Goal: Communication & Community: Share content

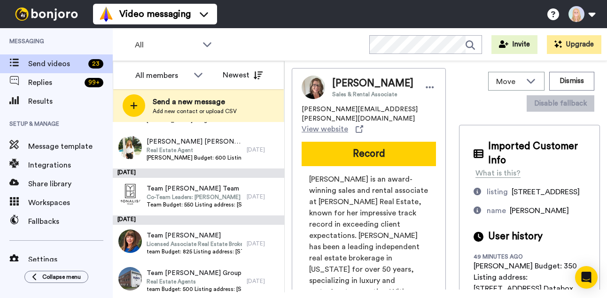
scroll to position [741, 0]
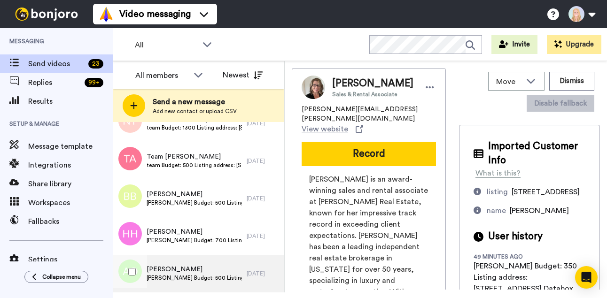
click at [210, 279] on span "Alisha Budget: 500 Listing address: 559 E Spring St Databox Link: https://app.d…" at bounding box center [194, 278] width 95 height 8
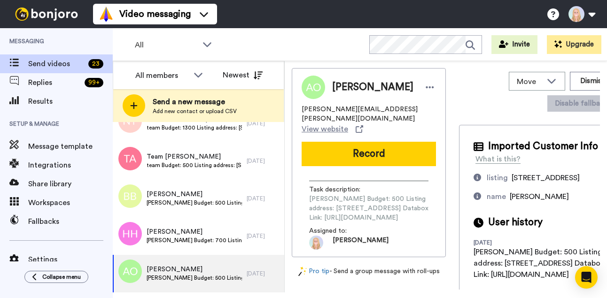
scroll to position [0, 132]
drag, startPoint x: 310, startPoint y: 212, endPoint x: 445, endPoint y: 212, distance: 135.8
click at [445, 212] on div "Alisha Alisha O'Connor alisha.oconnor@compass.com View website Record Task desc…" at bounding box center [369, 162] width 154 height 189
copy span "https://app.databox.com/datawall/d72568e8bcf086ddddc0f3d0b883647b584abc688cedf4"
click at [302, 150] on button "Record" at bounding box center [369, 154] width 134 height 24
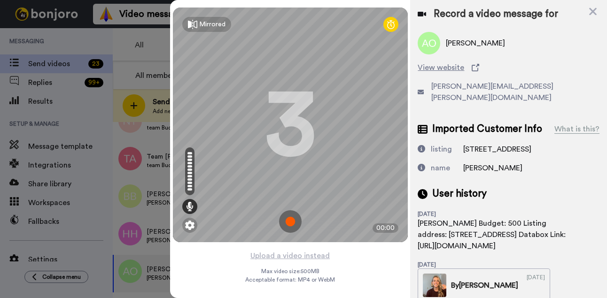
click at [292, 220] on img at bounding box center [290, 221] width 23 height 23
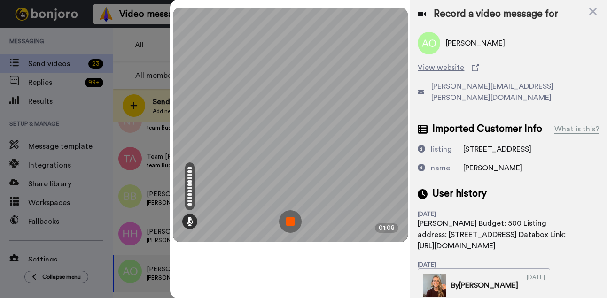
click at [292, 220] on img at bounding box center [290, 221] width 23 height 23
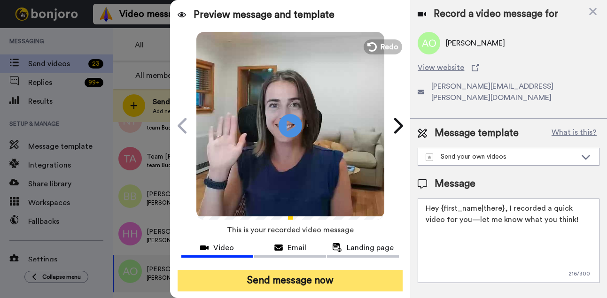
click at [318, 285] on button "Send message now" at bounding box center [291, 281] width 226 height 22
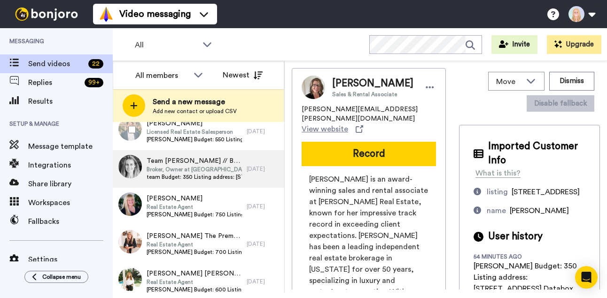
scroll to position [703, 0]
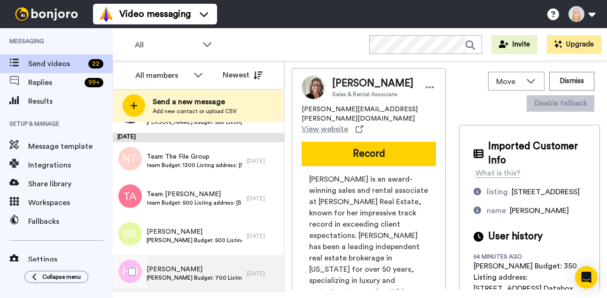
click at [218, 277] on span "Heidi Budget: 700 Listing address: 1802 Dusty Trail Databox Link: https://app.d…" at bounding box center [194, 278] width 95 height 8
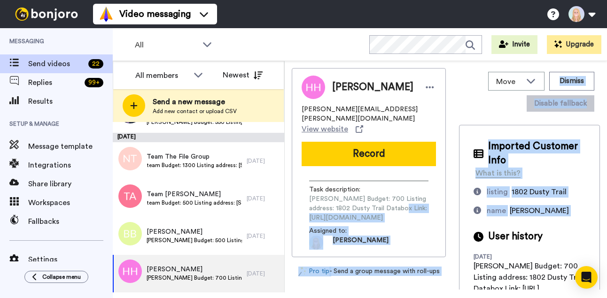
scroll to position [0, 127]
drag, startPoint x: 308, startPoint y: 208, endPoint x: 444, endPoint y: 208, distance: 136.3
click at [436, 208] on div "Task description : Heidi Budget: 700 Listing address: 1802 Dusty Trail Databox …" at bounding box center [369, 212] width 134 height 76
copy span "https://app.databox.com/datawall/bf5ff017589d860f686951d64807da29dabe70688cee2c"
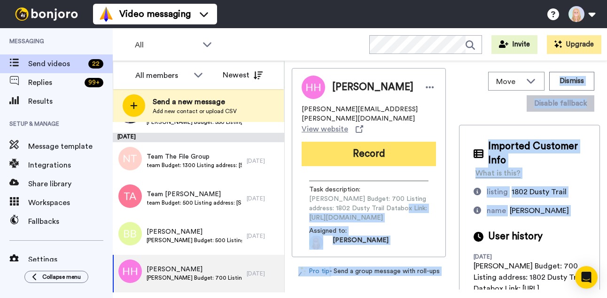
click at [302, 143] on button "Record" at bounding box center [369, 154] width 134 height 24
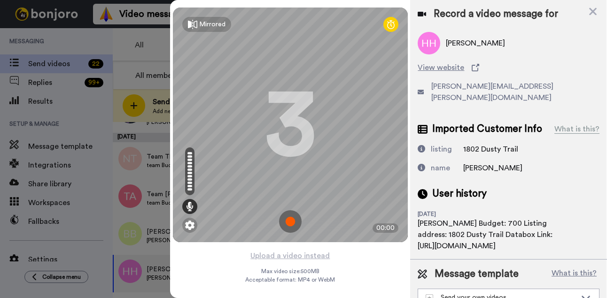
click at [291, 218] on img at bounding box center [290, 221] width 23 height 23
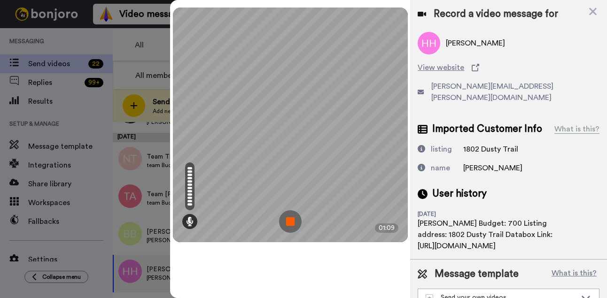
click at [291, 218] on img at bounding box center [290, 221] width 23 height 23
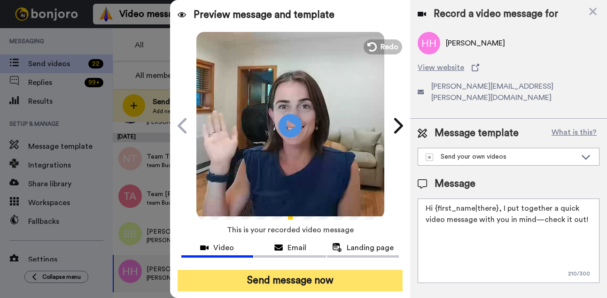
click at [306, 278] on button "Send message now" at bounding box center [291, 281] width 226 height 22
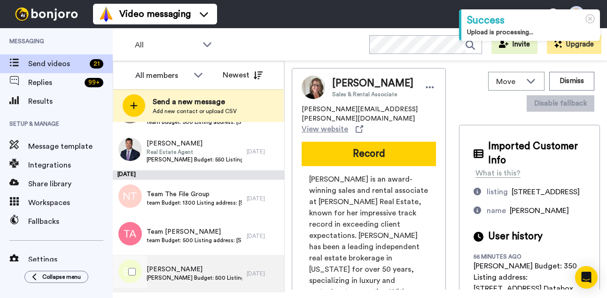
click at [215, 275] on span "Brandon Budget: 500 Listing address: 447 Humboldt St, Unit PHB Databox Link: ht…" at bounding box center [194, 278] width 95 height 8
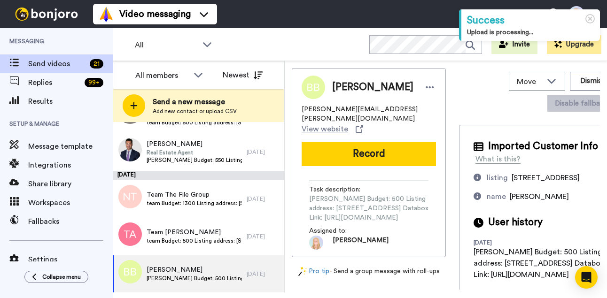
scroll to position [0, 134]
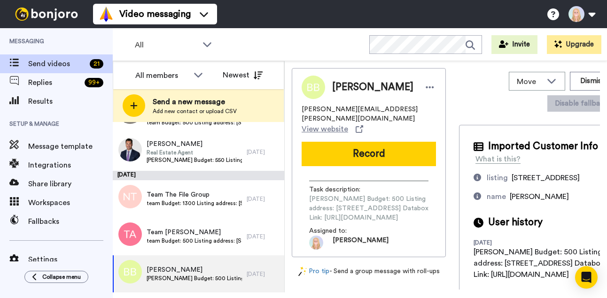
drag, startPoint x: 309, startPoint y: 223, endPoint x: 445, endPoint y: 223, distance: 136.3
click at [428, 223] on span "Brandon Budget: 500 Listing address: 447 Humboldt St, Unit PHB Databox Link: ht…" at bounding box center [368, 209] width 119 height 28
copy span "https://app.databox.com/datawall/67cfef5a80a6c360ce1600b993d778955e33b90688cee5e"
click at [292, 147] on div "Brandon Brandon Cohen brandon.cohen@compass.com View website Record Task descri…" at bounding box center [369, 162] width 154 height 189
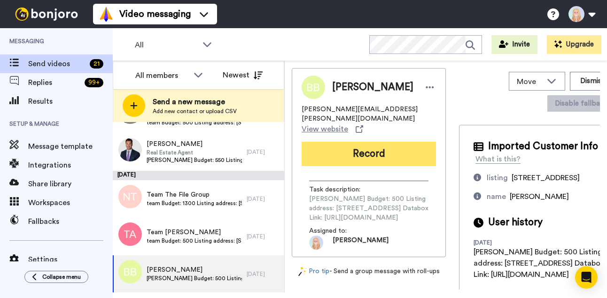
click at [302, 147] on button "Record" at bounding box center [369, 154] width 134 height 24
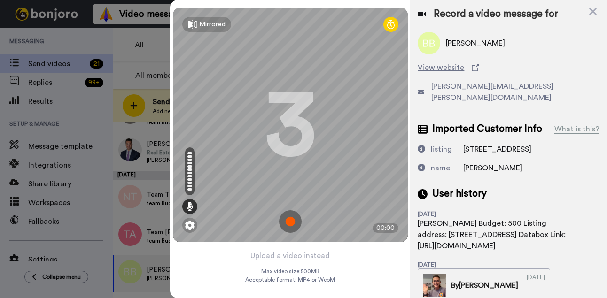
click at [282, 223] on img at bounding box center [290, 221] width 23 height 23
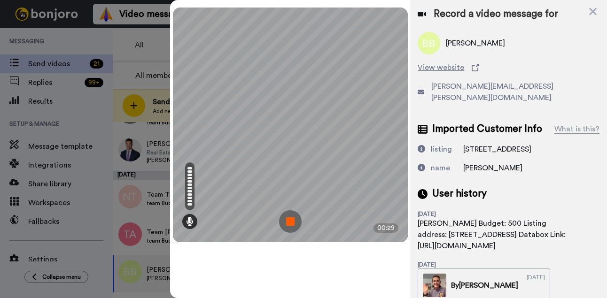
click at [288, 223] on img at bounding box center [290, 221] width 23 height 23
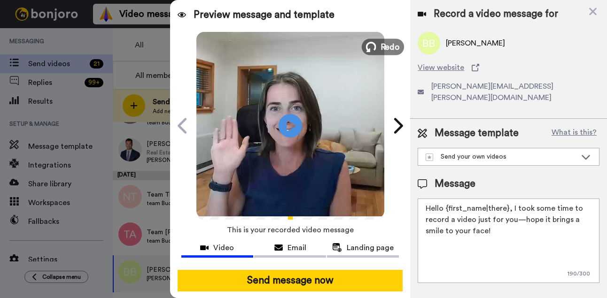
click at [380, 48] on span "Redo" at bounding box center [390, 46] width 20 height 12
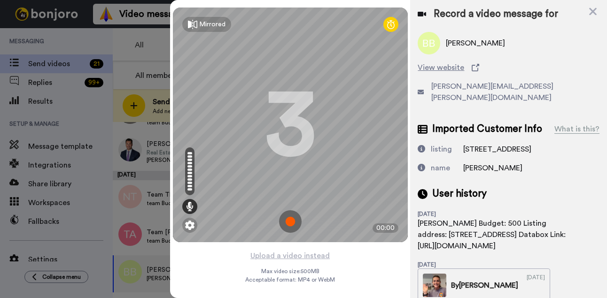
click at [291, 222] on img at bounding box center [290, 221] width 23 height 23
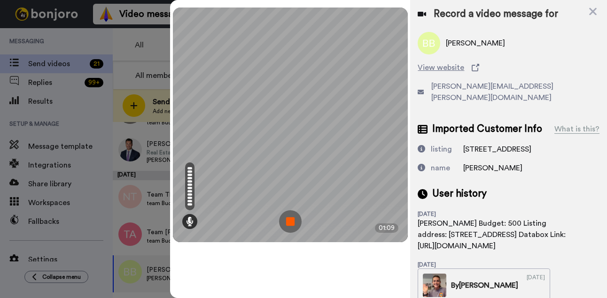
click at [291, 222] on img at bounding box center [290, 221] width 23 height 23
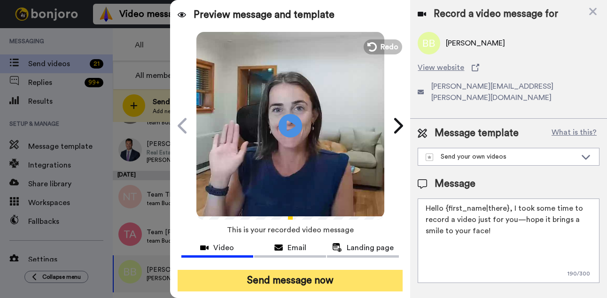
click at [320, 281] on button "Send message now" at bounding box center [291, 281] width 226 height 22
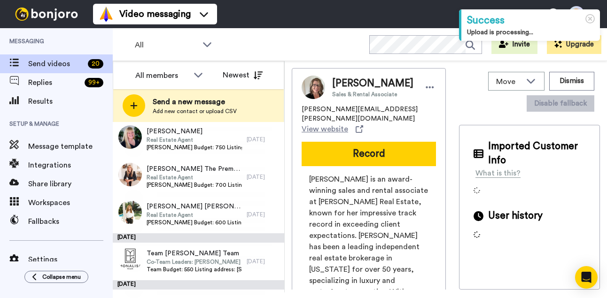
scroll to position [628, 0]
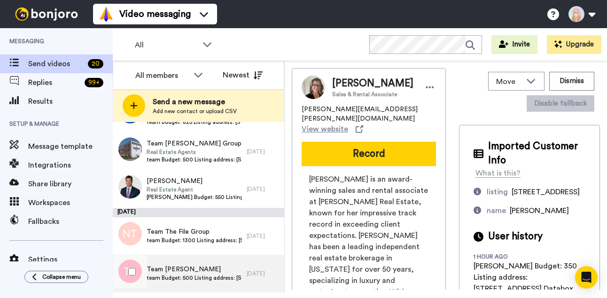
click at [195, 275] on span "team Budget: 500 Listing address: [STREET_ADDRESS][US_STATE] Databox Link: [URL…" at bounding box center [194, 278] width 95 height 8
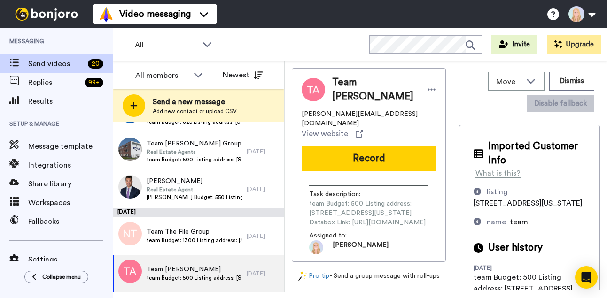
scroll to position [0, 135]
drag, startPoint x: 309, startPoint y: 204, endPoint x: 446, endPoint y: 203, distance: 136.7
click at [446, 203] on div "Team Anne DiBenedetto Anne.d@compass.com View website Record Task description :…" at bounding box center [446, 179] width 308 height 222
copy span "https://app.databox.com/datawall/0cf445acd3ac80a3f2683c300e6c68d7153bd70688d02b5"
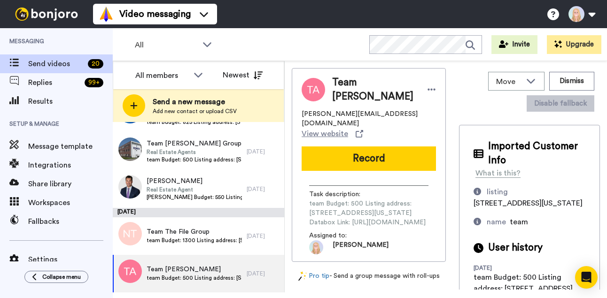
click at [326, 147] on button "Record" at bounding box center [369, 159] width 134 height 24
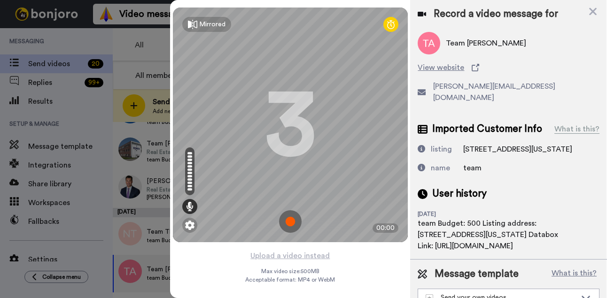
click at [292, 225] on img at bounding box center [290, 221] width 23 height 23
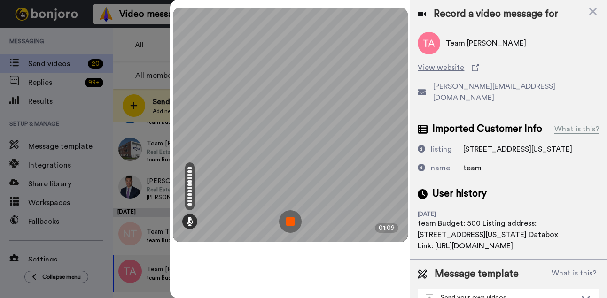
click at [292, 225] on img at bounding box center [290, 221] width 23 height 23
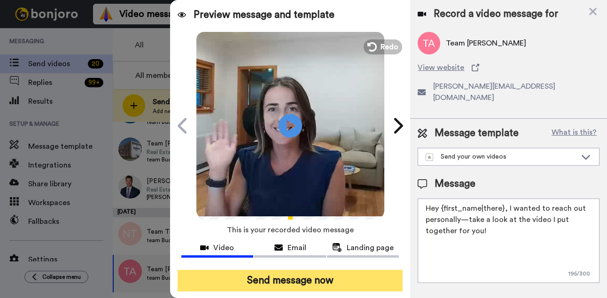
click at [280, 285] on button "Send message now" at bounding box center [291, 281] width 226 height 22
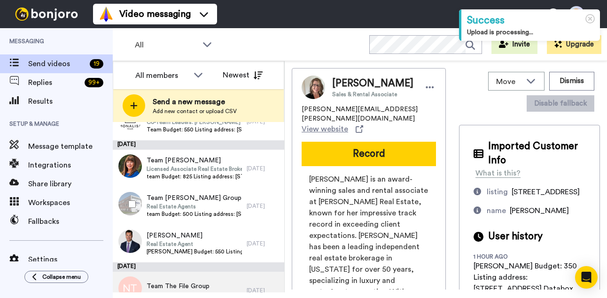
scroll to position [591, 0]
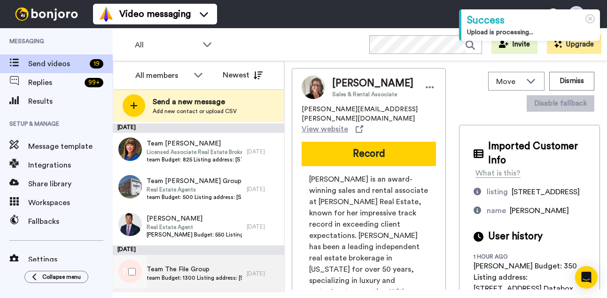
click at [203, 271] on span "Team The File Group" at bounding box center [194, 269] width 95 height 9
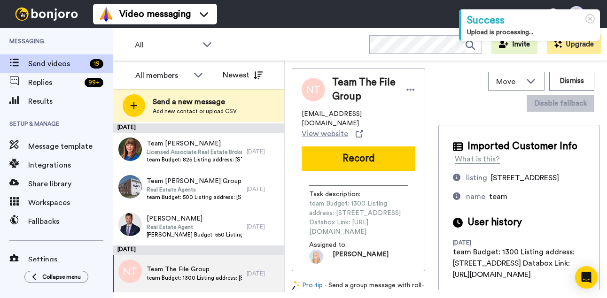
scroll to position [0, 132]
drag, startPoint x: 309, startPoint y: 203, endPoint x: 445, endPoint y: 204, distance: 136.3
click at [408, 204] on span "team Budget: 1300 Listing address: [STREET_ADDRESS] Databox Link: [URL][DOMAIN_…" at bounding box center [358, 218] width 99 height 38
copy span "[URL][DOMAIN_NAME]"
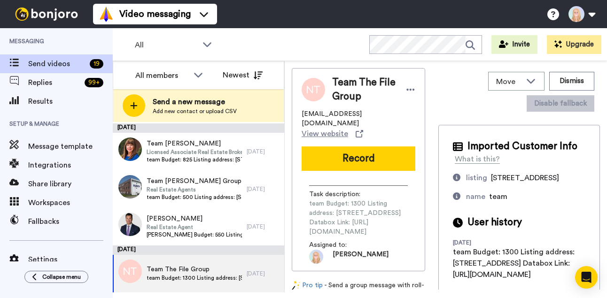
click at [302, 147] on button "Record" at bounding box center [359, 159] width 114 height 24
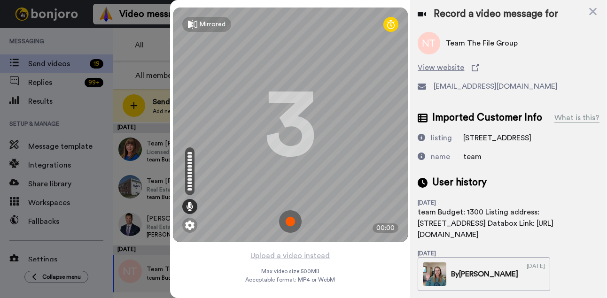
click at [290, 217] on img at bounding box center [290, 221] width 23 height 23
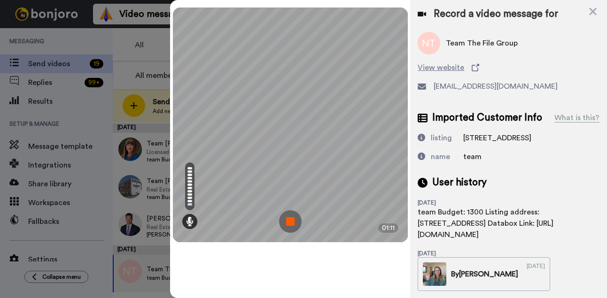
click at [292, 220] on img at bounding box center [290, 221] width 23 height 23
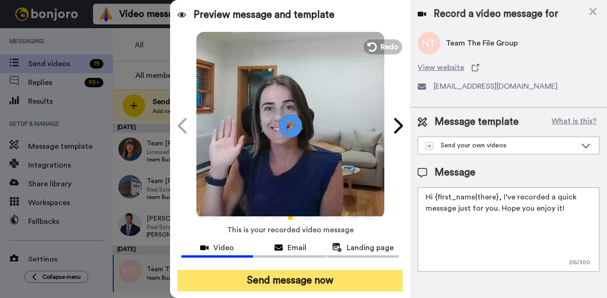
click at [302, 280] on button "Send message now" at bounding box center [291, 281] width 226 height 22
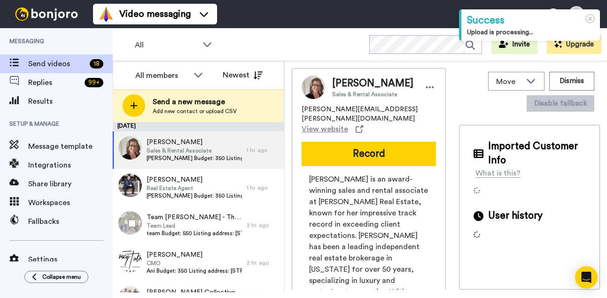
scroll to position [544, 0]
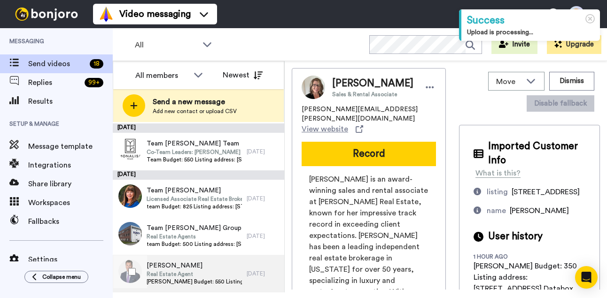
click at [204, 281] on span "Brian Budget: 550 Listing address: 1315 Ocean Ave Databox Link: https://app.dat…" at bounding box center [194, 282] width 95 height 8
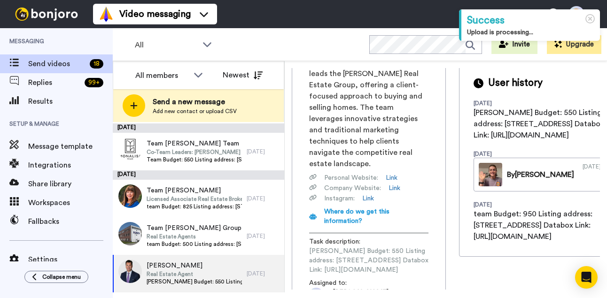
scroll to position [0, 133]
drag, startPoint x: 310, startPoint y: 229, endPoint x: 448, endPoint y: 233, distance: 138.2
click at [428, 247] on span "Brian Budget: 550 Listing address: 1315 Ocean Ave Databox Link: https://app.dat…" at bounding box center [368, 261] width 119 height 28
copy span "https://app.databox.com/datawall/a197a6546885336a99f4c575a72c00405c46ae46890b97f"
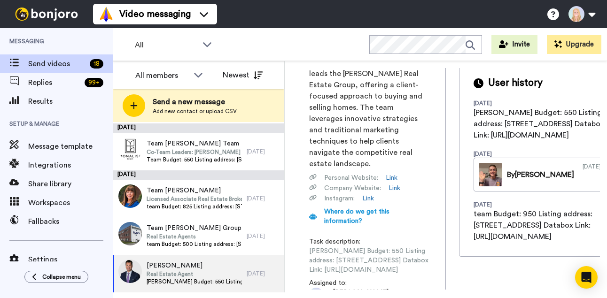
scroll to position [0, 0]
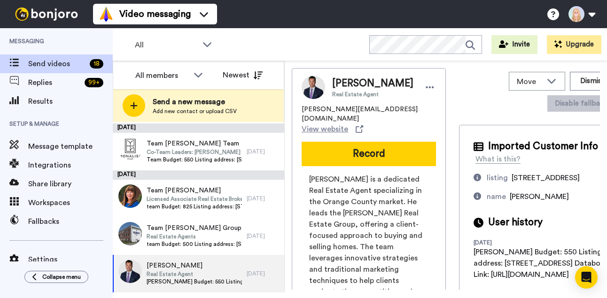
click at [302, 142] on button "Record" at bounding box center [369, 154] width 134 height 24
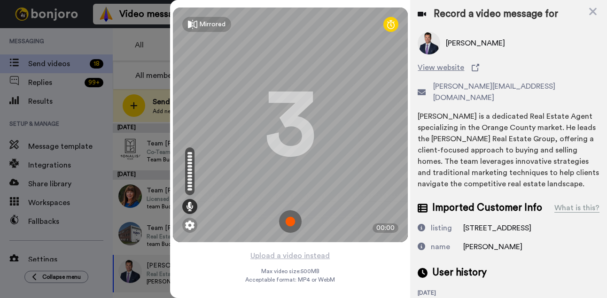
click at [291, 220] on img at bounding box center [290, 221] width 23 height 23
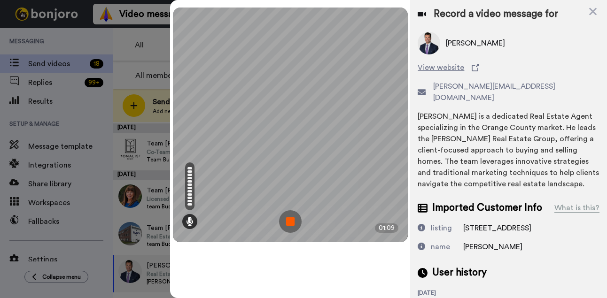
click at [291, 220] on img at bounding box center [290, 221] width 23 height 23
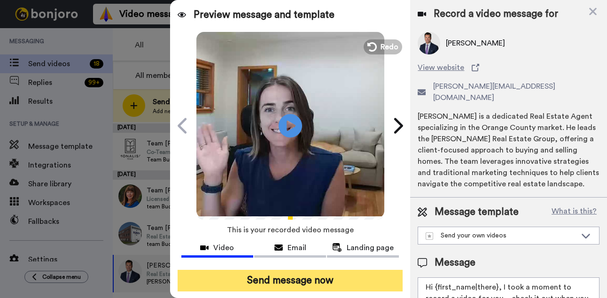
click at [317, 280] on button "Send message now" at bounding box center [291, 281] width 226 height 22
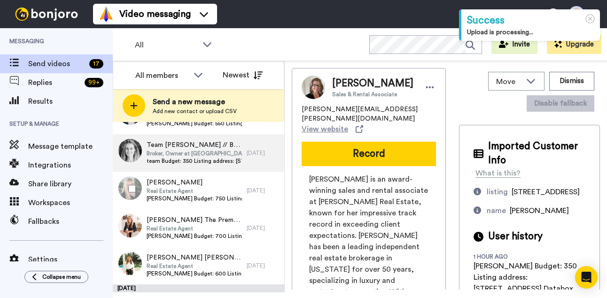
scroll to position [506, 0]
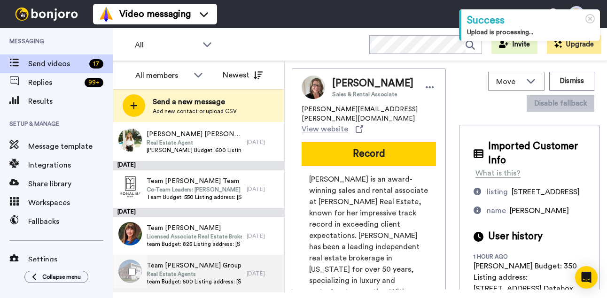
click at [210, 267] on span "Team Rosen Group" at bounding box center [194, 265] width 95 height 9
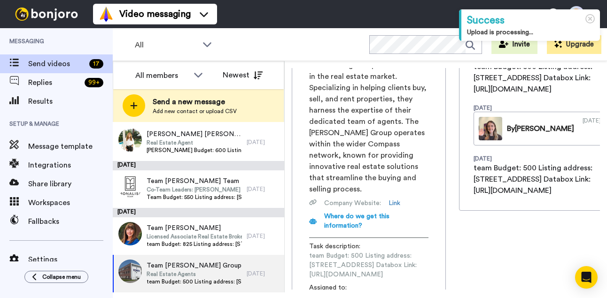
scroll to position [0, 131]
drag, startPoint x: 309, startPoint y: 230, endPoint x: 445, endPoint y: 231, distance: 136.3
click at [445, 231] on div "Team Rosen Group Real Estate Agents ronnie.trg@compass.com View website Record …" at bounding box center [369, 99] width 154 height 432
copy span "https://app.databox.com/datawall/3e90e79443513f1440cda91a8caf90e8464bdfc6890c40f"
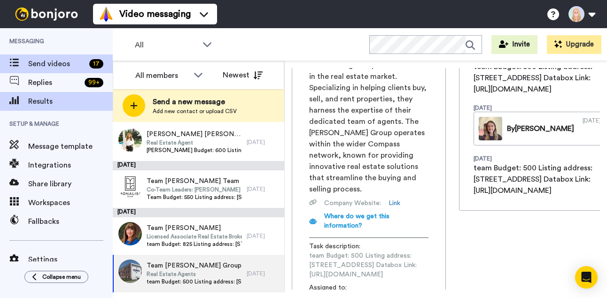
scroll to position [0, 0]
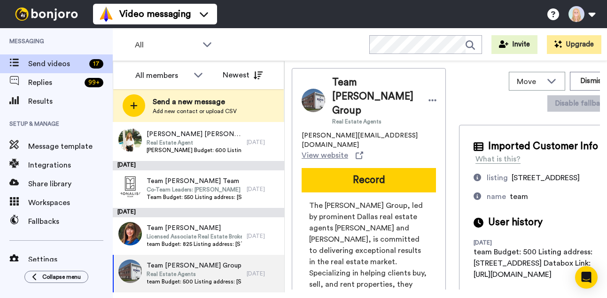
click at [302, 168] on button "Record" at bounding box center [369, 180] width 134 height 24
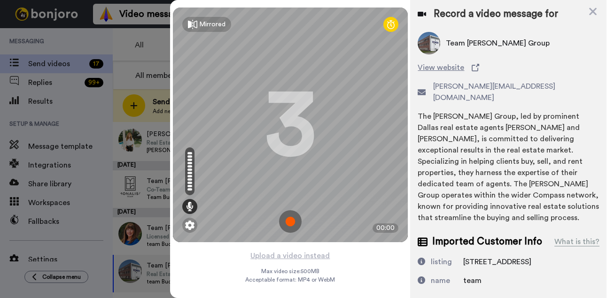
click at [290, 223] on img at bounding box center [290, 221] width 23 height 23
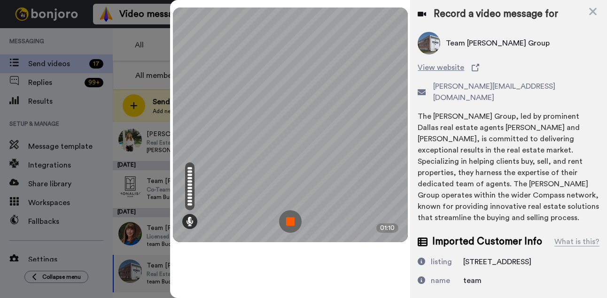
click at [290, 223] on img at bounding box center [290, 221] width 23 height 23
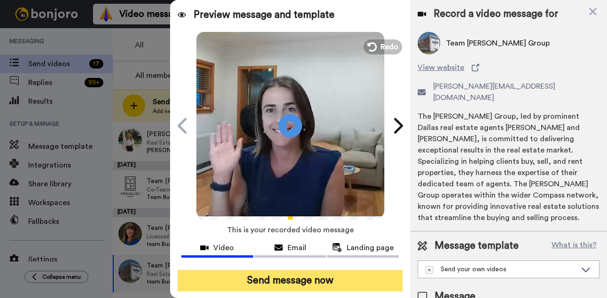
click at [304, 279] on button "Send message now" at bounding box center [291, 281] width 226 height 22
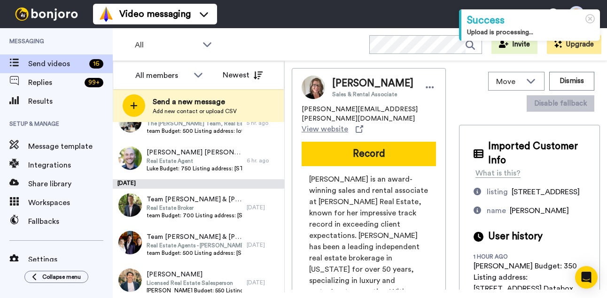
scroll to position [468, 0]
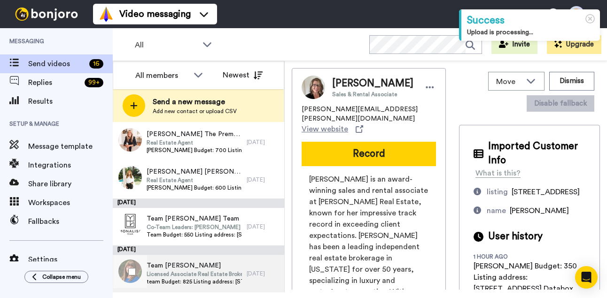
click at [201, 265] on span "Team [PERSON_NAME]" at bounding box center [194, 265] width 95 height 9
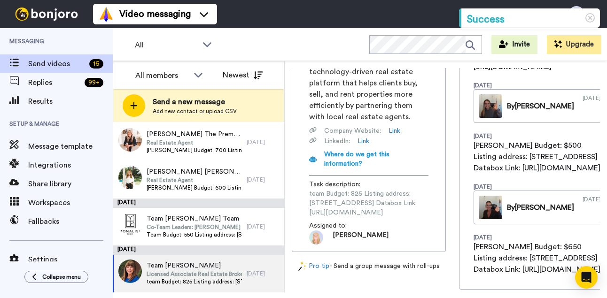
scroll to position [0, 133]
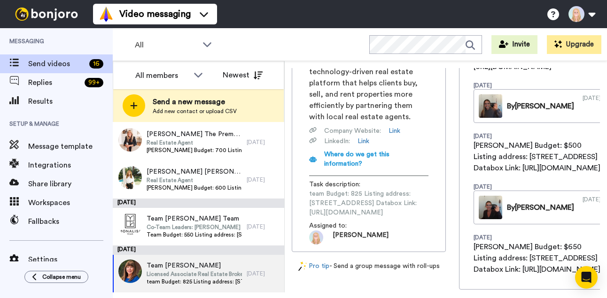
drag, startPoint x: 309, startPoint y: 181, endPoint x: 445, endPoint y: 182, distance: 136.3
click at [445, 182] on div "Team [PERSON_NAME] Licensed Associate Real Estate Broker [EMAIL_ADDRESS][DOMAIN…" at bounding box center [369, 56] width 154 height 392
copy span "[URL][DOMAIN_NAME]"
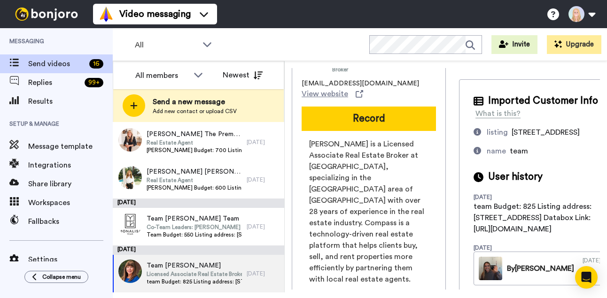
scroll to position [0, 0]
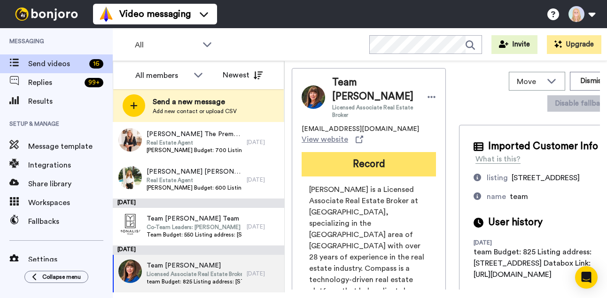
click at [302, 165] on button "Record" at bounding box center [369, 164] width 134 height 24
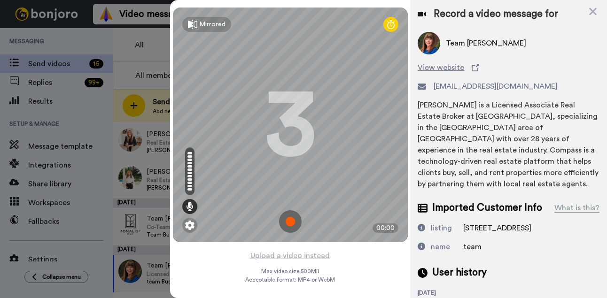
click at [291, 218] on img at bounding box center [290, 221] width 23 height 23
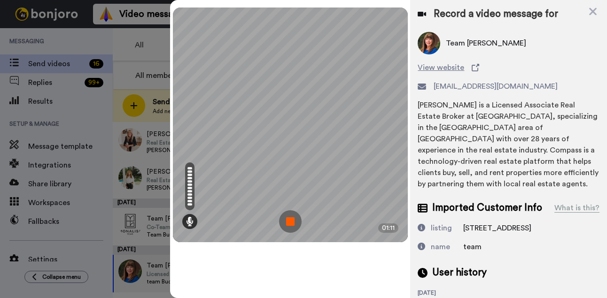
click at [291, 218] on img at bounding box center [290, 221] width 23 height 23
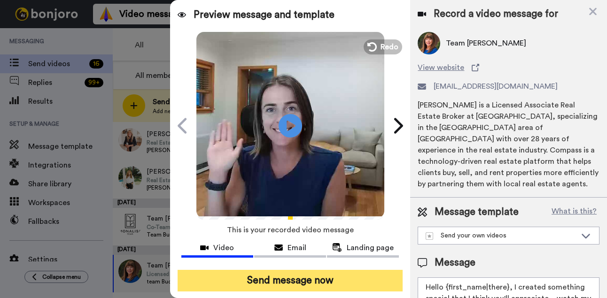
click at [309, 279] on button "Send message now" at bounding box center [291, 281] width 226 height 22
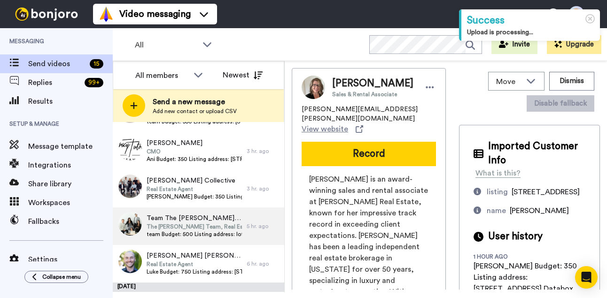
scroll to position [421, 0]
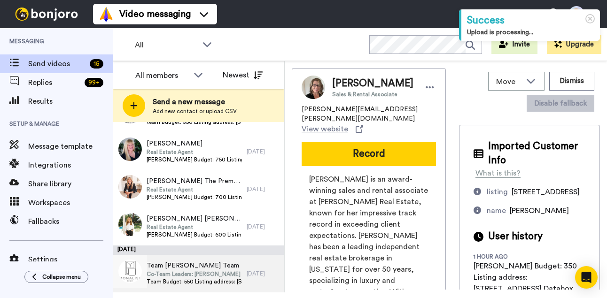
click at [208, 267] on span "Team [PERSON_NAME] Team" at bounding box center [194, 265] width 95 height 9
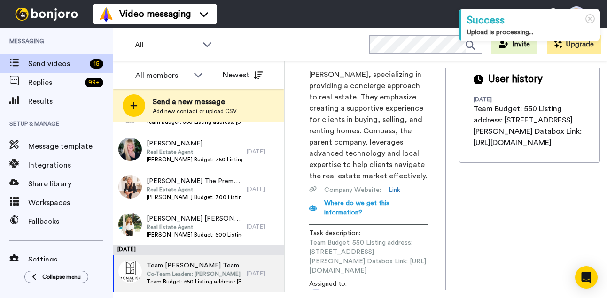
scroll to position [0, 131]
drag, startPoint x: 320, startPoint y: 230, endPoint x: 445, endPoint y: 232, distance: 125.0
click at [446, 232] on div "Team [PERSON_NAME] Team Co-Team Leaders: [PERSON_NAME] and [PERSON_NAME] [PERSO…" at bounding box center [446, 179] width 308 height 222
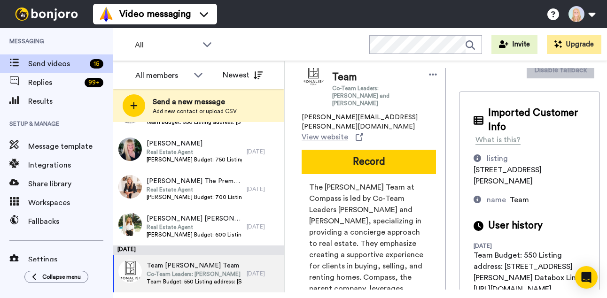
scroll to position [0, 0]
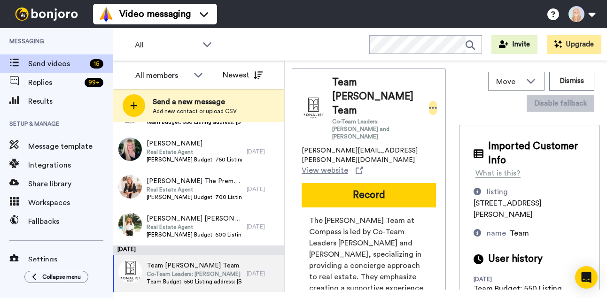
click at [429, 103] on icon at bounding box center [433, 107] width 8 height 9
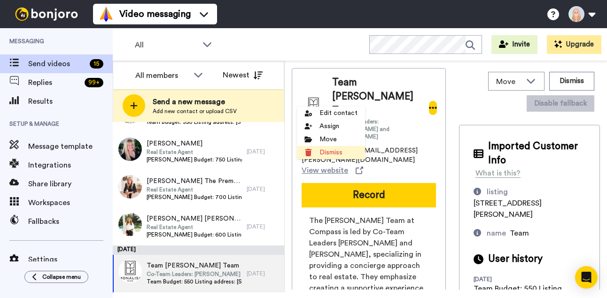
click at [333, 157] on li "Dismiss" at bounding box center [331, 152] width 68 height 13
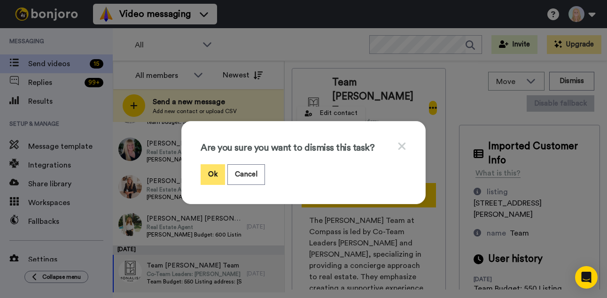
drag, startPoint x: 212, startPoint y: 172, endPoint x: 516, endPoint y: 208, distance: 306.1
click at [212, 172] on button "Ok" at bounding box center [213, 174] width 24 height 20
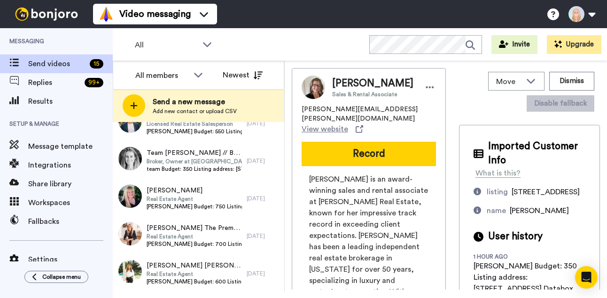
scroll to position [374, 0]
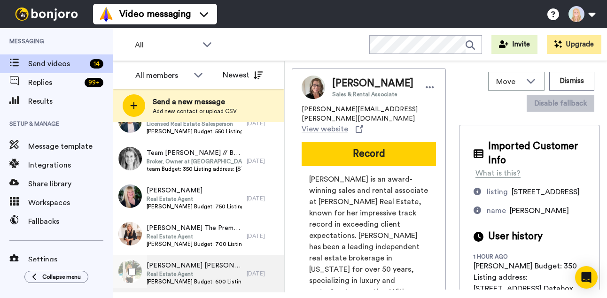
click at [199, 276] on span "Real Estate Agent" at bounding box center [194, 275] width 95 height 8
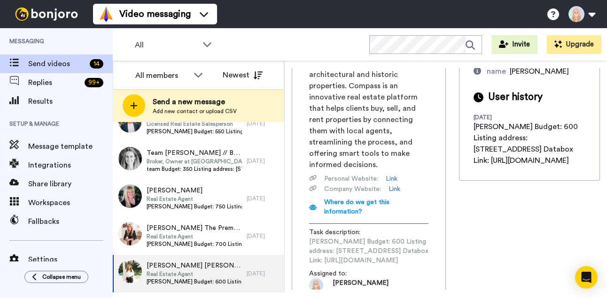
scroll to position [0, 128]
drag, startPoint x: 314, startPoint y: 230, endPoint x: 447, endPoint y: 230, distance: 132.5
click at [446, 230] on div "[PERSON_NAME] [PERSON_NAME] Real Estate Agent [PERSON_NAME][EMAIL_ADDRESS][PERS…" at bounding box center [446, 179] width 308 height 222
copy span "[URL][DOMAIN_NAME]"
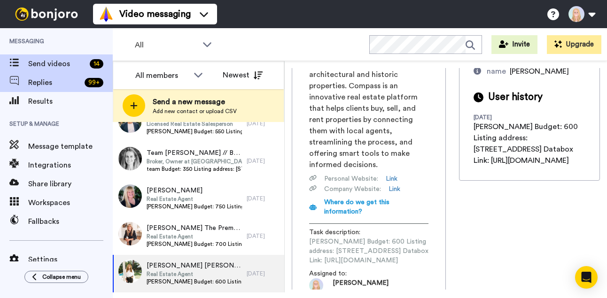
scroll to position [0, 0]
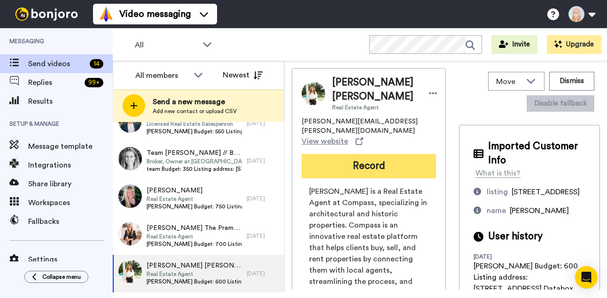
click at [302, 156] on button "Record" at bounding box center [369, 166] width 134 height 24
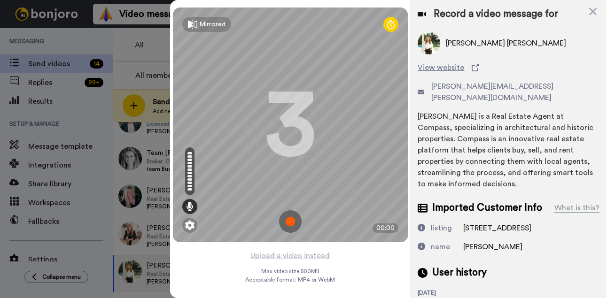
click at [290, 221] on img at bounding box center [290, 221] width 23 height 23
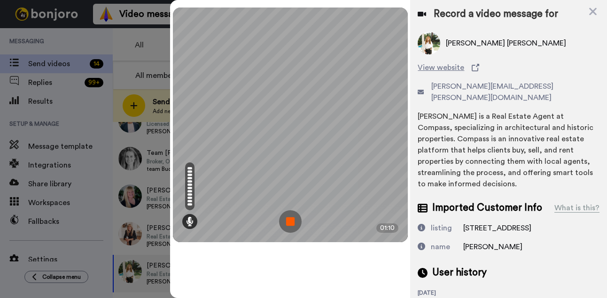
click at [290, 221] on img at bounding box center [290, 221] width 23 height 23
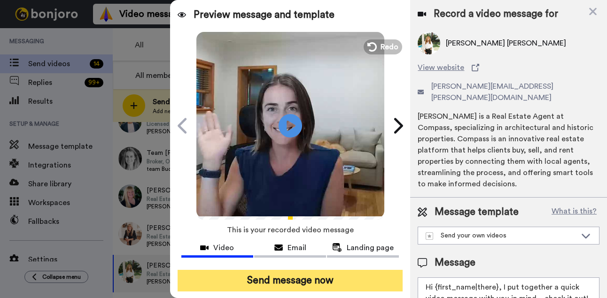
click at [323, 282] on button "Send message now" at bounding box center [291, 281] width 226 height 22
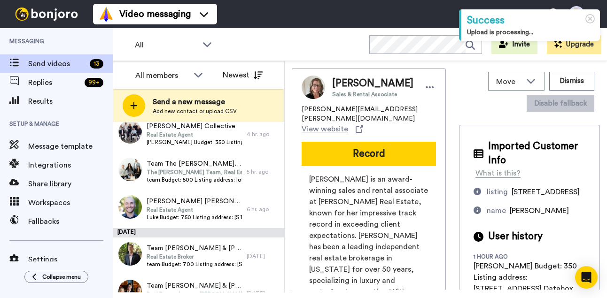
scroll to position [337, 0]
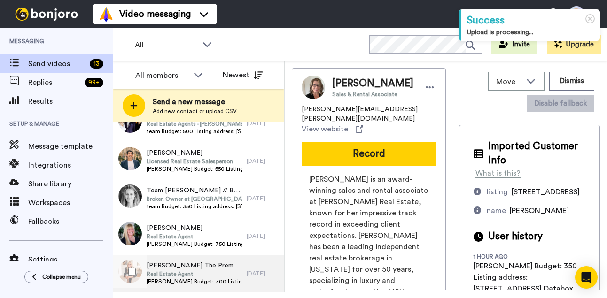
drag, startPoint x: 209, startPoint y: 273, endPoint x: 214, endPoint y: 277, distance: 6.5
click at [209, 273] on span "Real Estate Agent" at bounding box center [194, 275] width 95 height 8
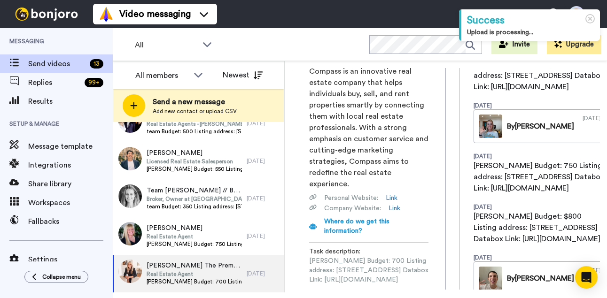
scroll to position [0, 132]
drag, startPoint x: 310, startPoint y: 239, endPoint x: 445, endPoint y: 239, distance: 135.8
click at [446, 239] on div "[PERSON_NAME] The Premtaj Team Real Estate Agent [PERSON_NAME][EMAIL_ADDRESS][D…" at bounding box center [446, 179] width 308 height 222
copy span "[URL][DOMAIN_NAME]"
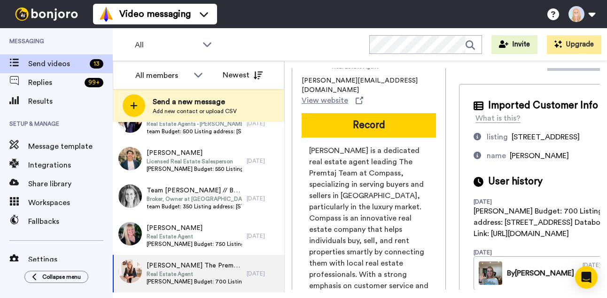
scroll to position [30, 0]
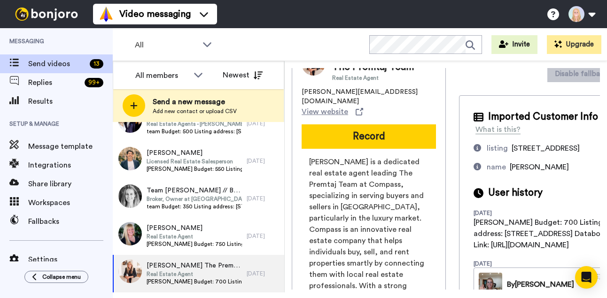
click at [302, 126] on button "Record" at bounding box center [369, 137] width 134 height 24
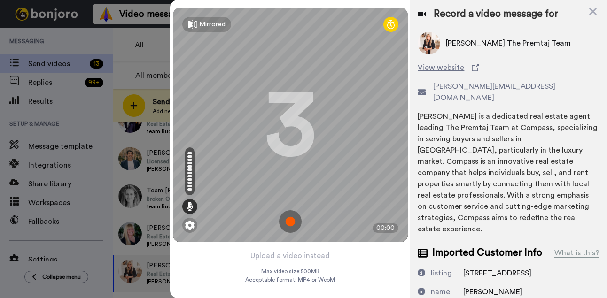
click at [290, 221] on img at bounding box center [290, 221] width 23 height 23
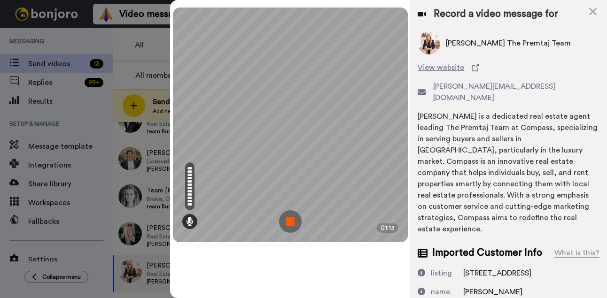
click at [289, 221] on img at bounding box center [290, 221] width 23 height 23
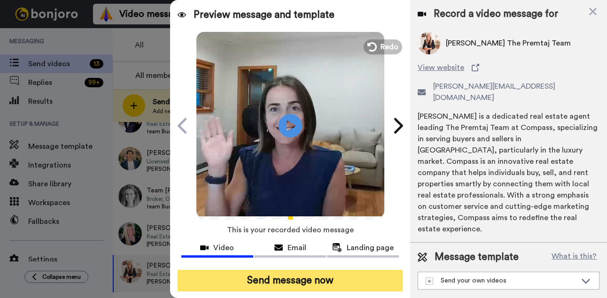
click at [319, 286] on button "Send message now" at bounding box center [291, 281] width 226 height 22
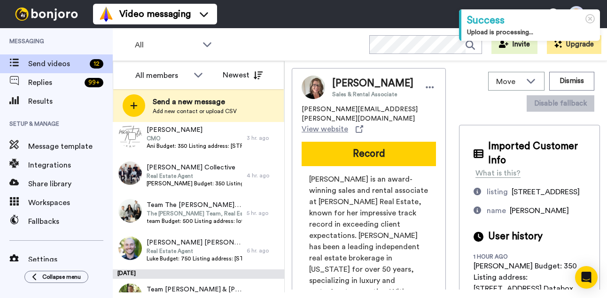
scroll to position [299, 0]
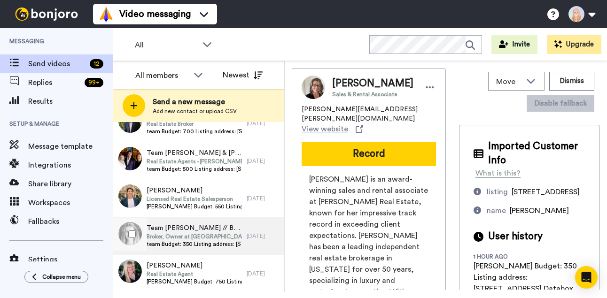
click at [200, 254] on div "Team Jen Harvey // Berkshire Property Agents Broker, Owner at Berkshire Propert…" at bounding box center [180, 237] width 134 height 38
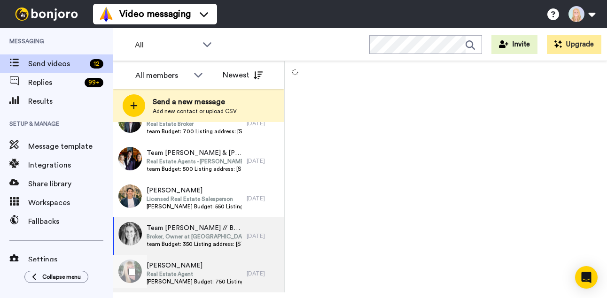
click at [197, 271] on span "Real Estate Agent" at bounding box center [194, 275] width 95 height 8
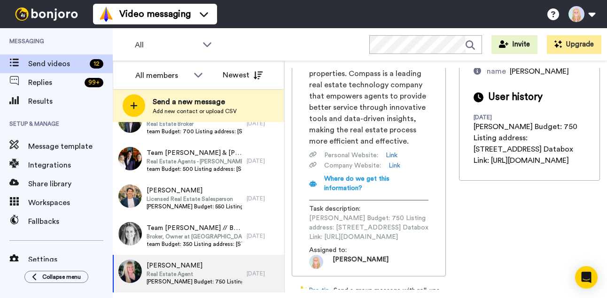
scroll to position [0, 130]
drag, startPoint x: 309, startPoint y: 229, endPoint x: 446, endPoint y: 230, distance: 137.2
click at [447, 230] on div "Shane Shane Masaschi Real Estate Agent shane.masaschi@compass.com View website …" at bounding box center [446, 179] width 308 height 222
copy span "https://app.databox.com/datawall/235a64fa842717eb03f9c4103eb4b569e9ead068935842"
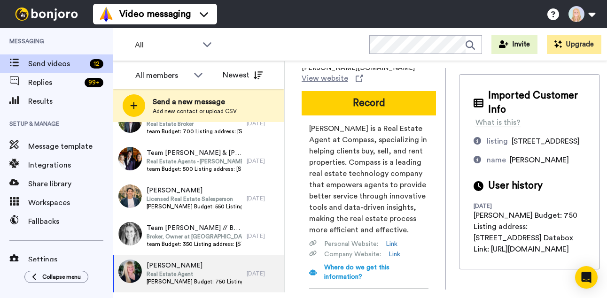
scroll to position [31, 0]
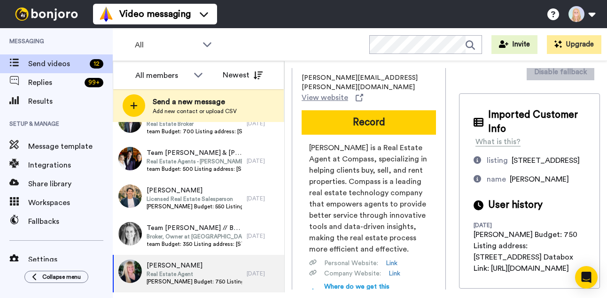
drag, startPoint x: 290, startPoint y: 95, endPoint x: 295, endPoint y: 108, distance: 13.7
click at [290, 96] on div "Move WORKSPACES View all Onboarding Fred Buyers Retention Listing campaign bran…" at bounding box center [446, 177] width 322 height 232
click at [302, 123] on button "Record" at bounding box center [369, 122] width 134 height 24
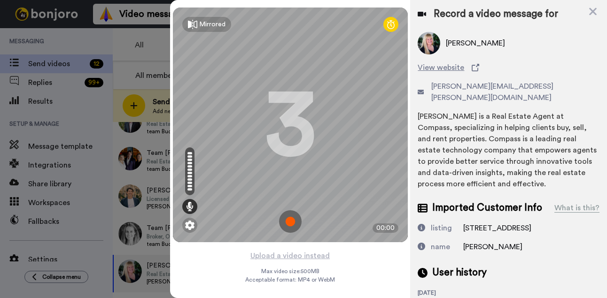
click at [293, 219] on img at bounding box center [290, 221] width 23 height 23
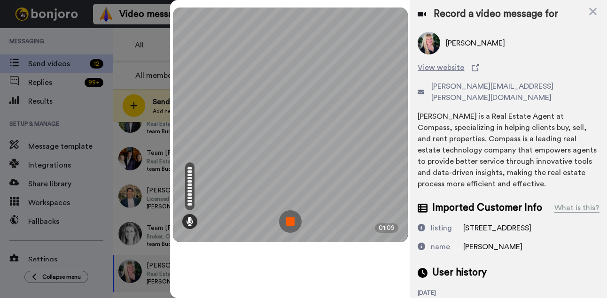
click at [289, 221] on img at bounding box center [290, 221] width 23 height 23
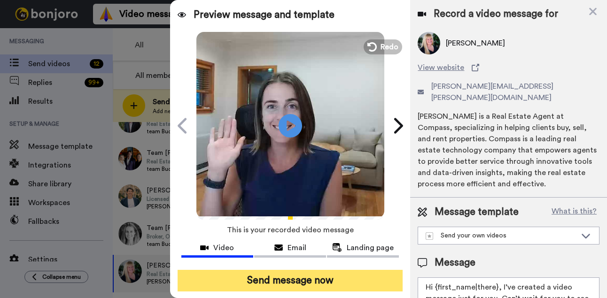
click at [315, 276] on button "Send message now" at bounding box center [291, 281] width 226 height 22
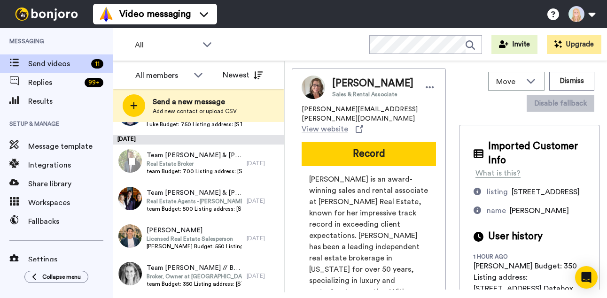
scroll to position [262, 0]
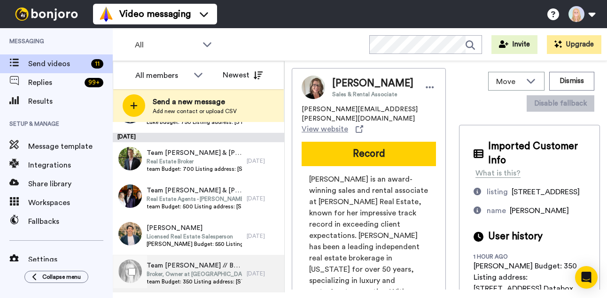
click at [214, 271] on span "Broker, Owner at [GEOGRAPHIC_DATA] Property Agent now a team at [GEOGRAPHIC_DAT…" at bounding box center [194, 275] width 95 height 8
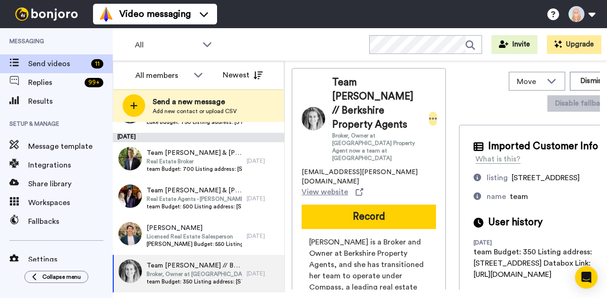
click at [431, 114] on icon at bounding box center [433, 118] width 8 height 9
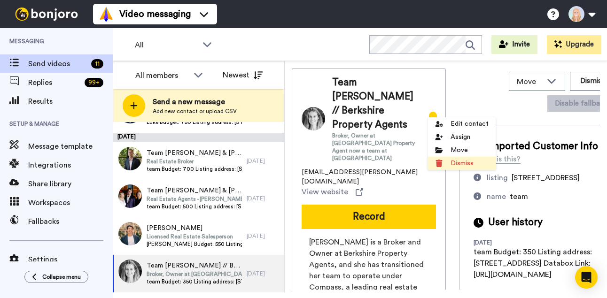
click at [461, 158] on li "Dismiss" at bounding box center [462, 163] width 68 height 13
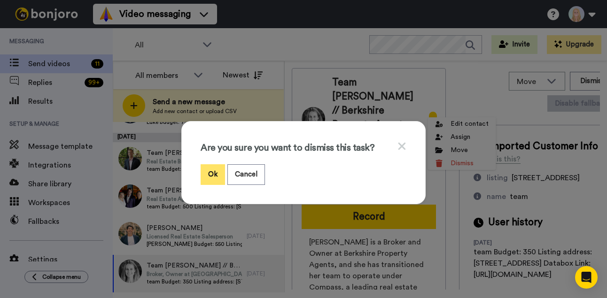
click at [219, 172] on button "Ok" at bounding box center [213, 174] width 24 height 20
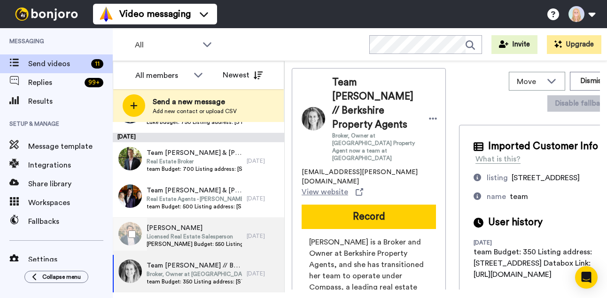
scroll to position [224, 0]
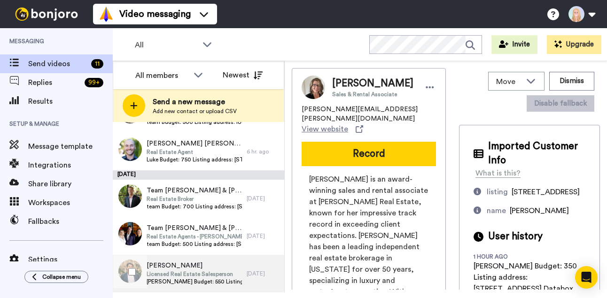
click at [210, 267] on span "[PERSON_NAME]" at bounding box center [194, 265] width 95 height 9
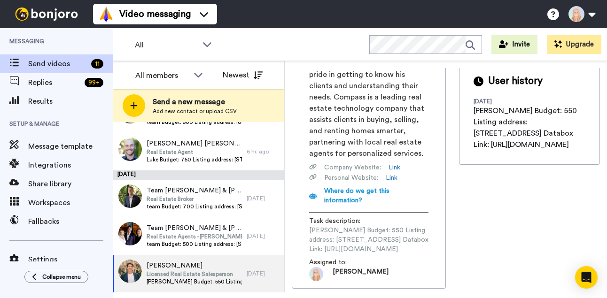
scroll to position [0, 125]
drag, startPoint x: 311, startPoint y: 231, endPoint x: 444, endPoint y: 226, distance: 133.5
click at [428, 226] on span "[PERSON_NAME] Budget: 550 Listing address: [STREET_ADDRESS] Databox Link: [URL]…" at bounding box center [368, 240] width 119 height 28
copy span "https://app.databox.com/datawall/aae0753419600896e121df311d07c2ad2f1195c68937083"
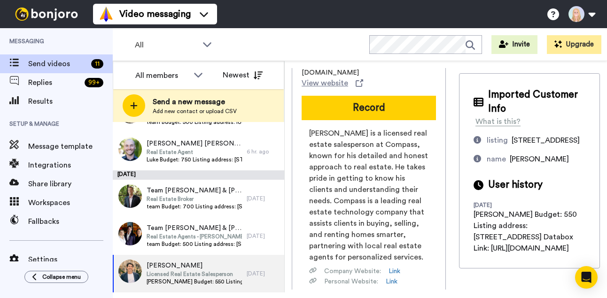
scroll to position [48, 0]
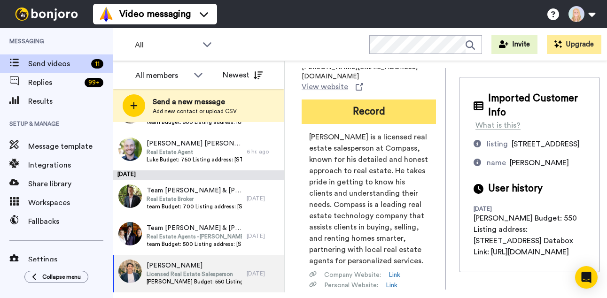
click at [302, 101] on button "Record" at bounding box center [369, 112] width 134 height 24
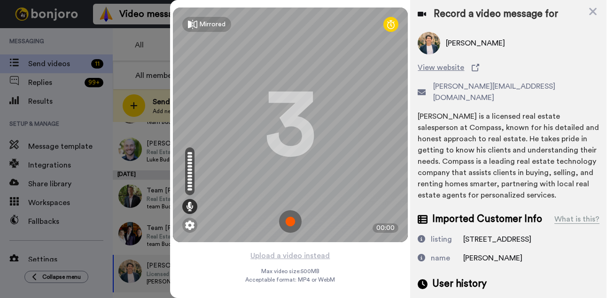
click at [289, 220] on img at bounding box center [290, 221] width 23 height 23
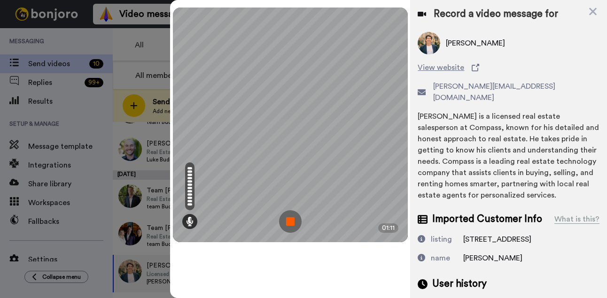
click at [289, 220] on img at bounding box center [290, 221] width 23 height 23
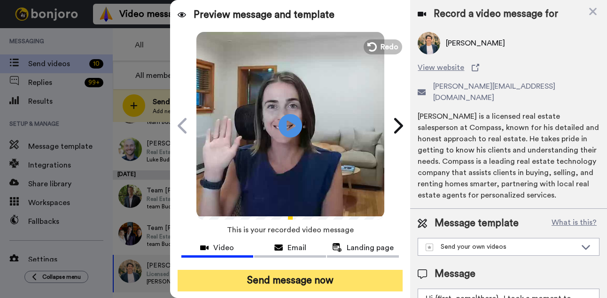
click at [323, 282] on button "Send message now" at bounding box center [291, 281] width 226 height 22
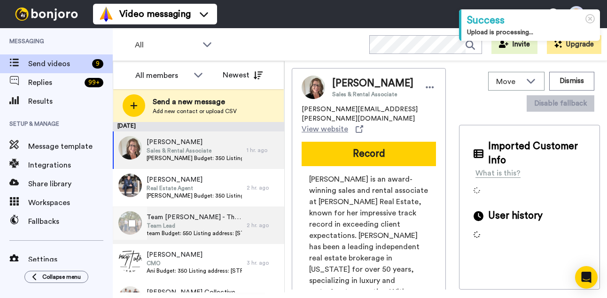
scroll to position [187, 0]
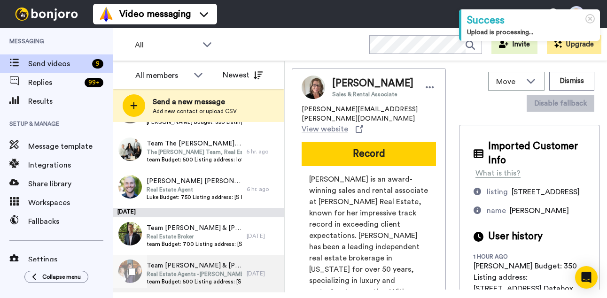
click at [193, 269] on span "Team [PERSON_NAME] & [PERSON_NAME]" at bounding box center [194, 265] width 95 height 9
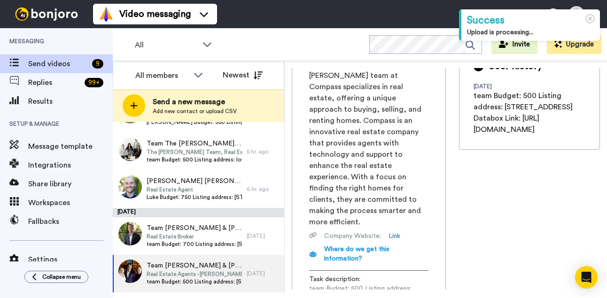
scroll to position [0, 128]
drag, startPoint x: 309, startPoint y: 232, endPoint x: 444, endPoint y: 229, distance: 134.4
click at [428, 284] on span "team Budget: 500 Listing address: [STREET_ADDRESS] Databox Link: [URL][DOMAIN_N…" at bounding box center [368, 298] width 119 height 28
copy span "[URL][DOMAIN_NAME]"
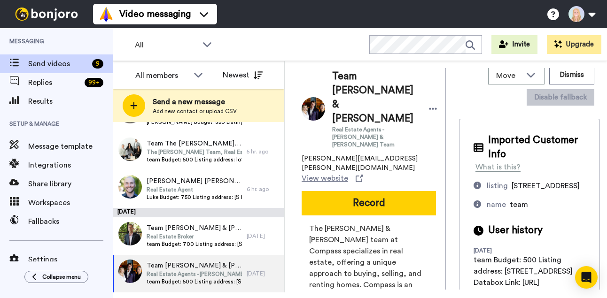
scroll to position [3, 0]
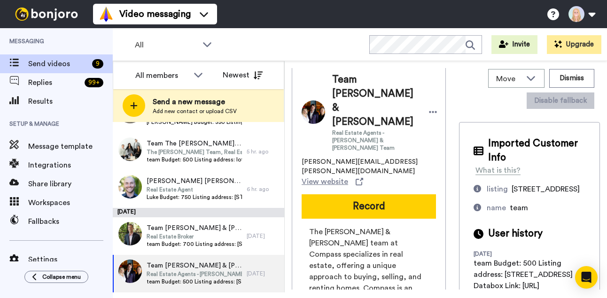
click at [302, 195] on button "Record" at bounding box center [369, 207] width 134 height 24
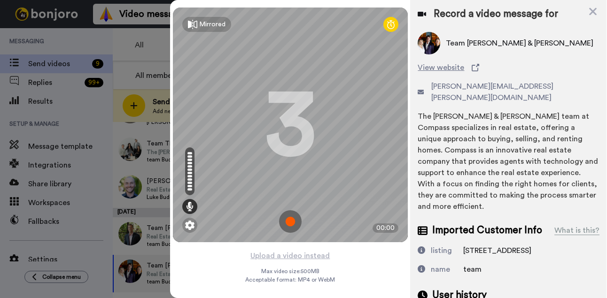
click at [291, 219] on img at bounding box center [290, 221] width 23 height 23
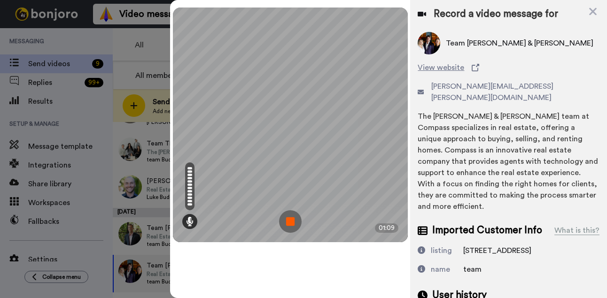
click at [291, 219] on img at bounding box center [290, 221] width 23 height 23
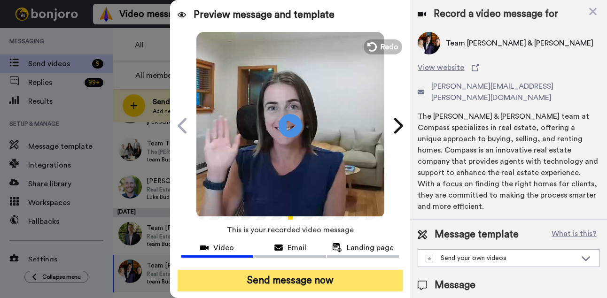
click at [317, 284] on button "Send message now" at bounding box center [291, 281] width 226 height 22
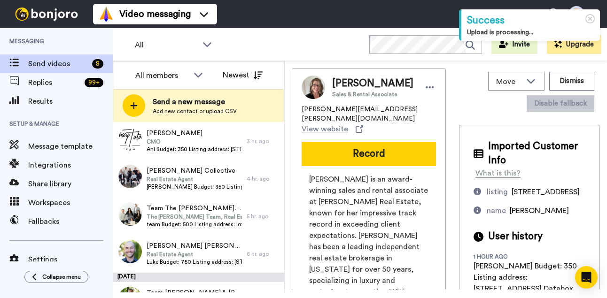
scroll to position [149, 0]
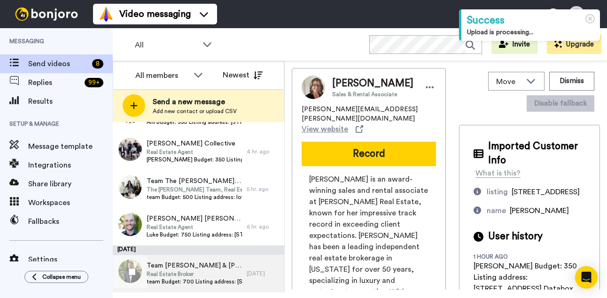
click at [197, 273] on span "Real Estate Broker" at bounding box center [194, 275] width 95 height 8
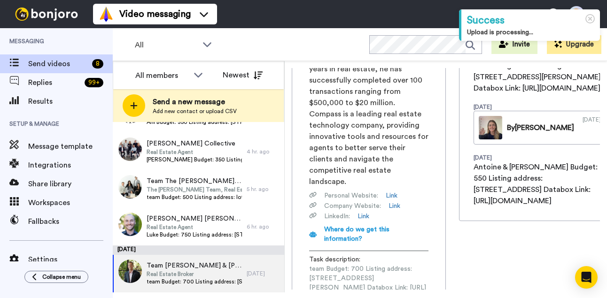
scroll to position [0, 128]
drag, startPoint x: 333, startPoint y: 230, endPoint x: 444, endPoint y: 230, distance: 111.4
click at [428, 265] on span "team Budget: 700 Listing address: 988 Harrison Street Databox Link: https://app…" at bounding box center [368, 284] width 119 height 38
copy span "https://app.databox.com/datawall/835820eff381dc6723f12c9a9605a91a2b427cc68939c7b"
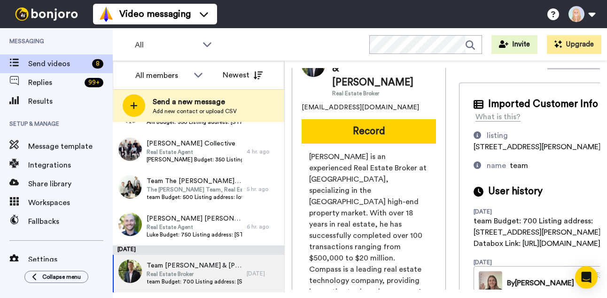
scroll to position [7, 0]
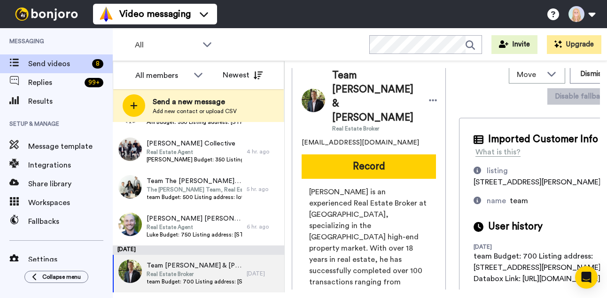
click at [302, 155] on button "Record" at bounding box center [369, 167] width 134 height 24
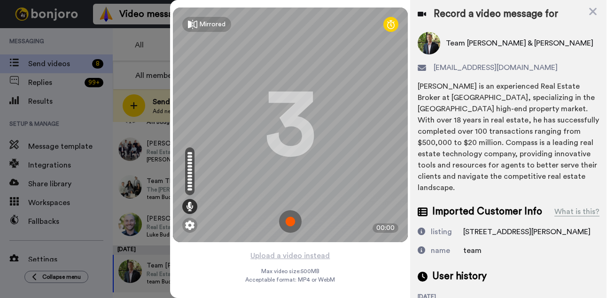
click at [287, 221] on img at bounding box center [290, 221] width 23 height 23
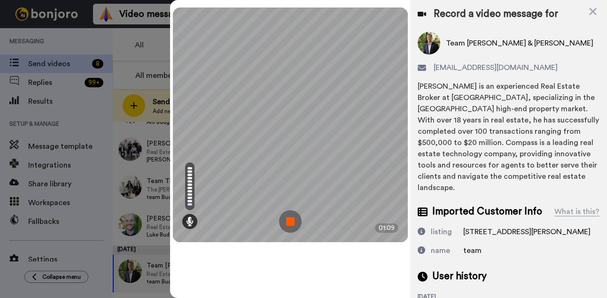
click at [287, 221] on img at bounding box center [290, 221] width 23 height 23
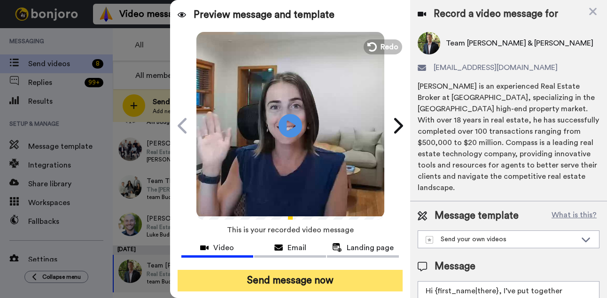
click at [327, 283] on button "Send message now" at bounding box center [291, 281] width 226 height 22
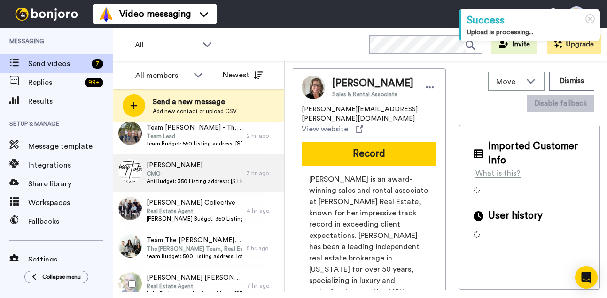
scroll to position [102, 0]
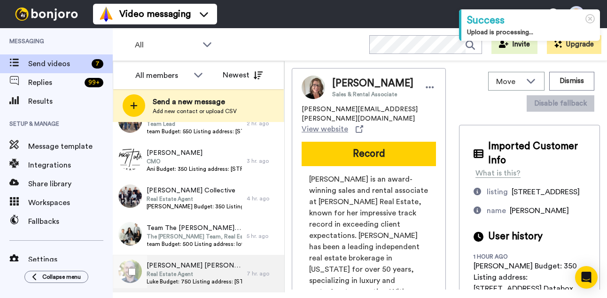
click at [193, 276] on span "Real Estate Agent" at bounding box center [194, 275] width 95 height 8
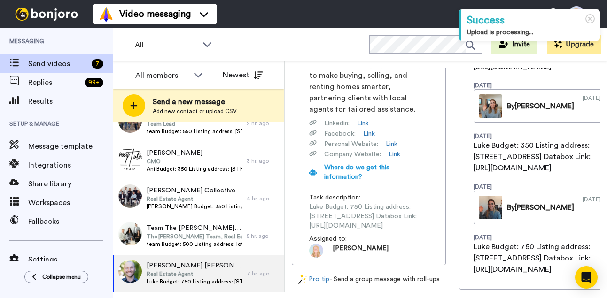
scroll to position [0, 132]
drag, startPoint x: 308, startPoint y: 203, endPoint x: 450, endPoint y: 207, distance: 141.5
click at [450, 207] on div "[PERSON_NAME] [PERSON_NAME] Real Estate Agent [EMAIL_ADDRESS][DOMAIN_NAME] View…" at bounding box center [446, 179] width 308 height 222
copy span "[URL][DOMAIN_NAME]"
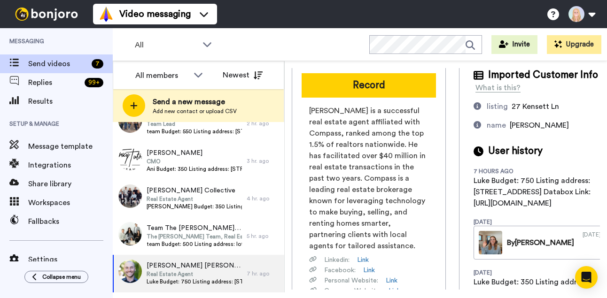
scroll to position [0, 0]
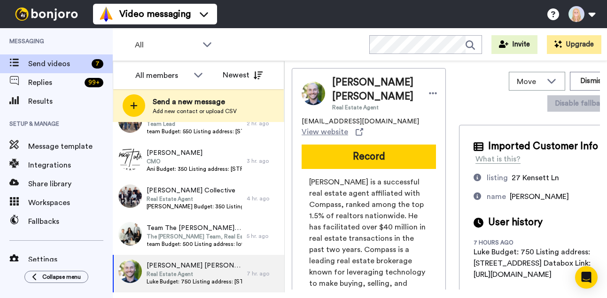
click at [302, 156] on button "Record" at bounding box center [369, 157] width 134 height 24
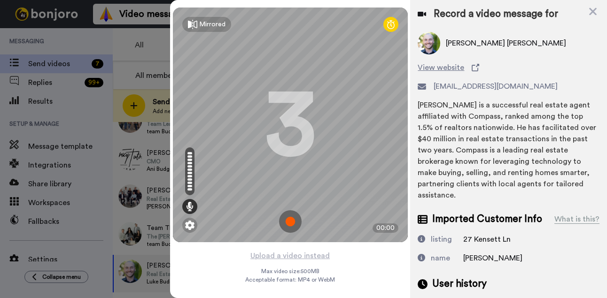
click at [289, 219] on img at bounding box center [290, 221] width 23 height 23
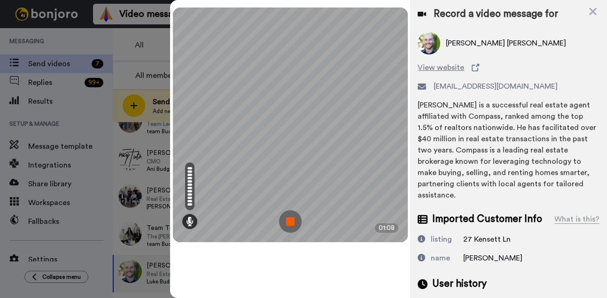
click at [289, 219] on img at bounding box center [290, 221] width 23 height 23
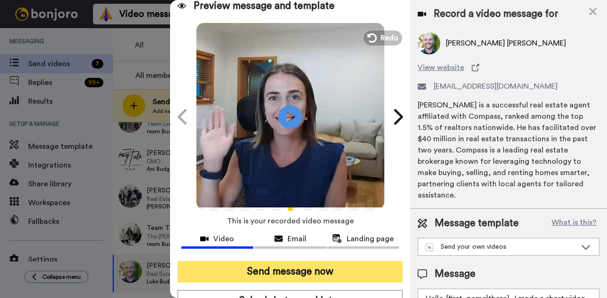
drag, startPoint x: 312, startPoint y: 279, endPoint x: 318, endPoint y: 279, distance: 6.6
click at [312, 279] on button "Send message now" at bounding box center [291, 272] width 226 height 22
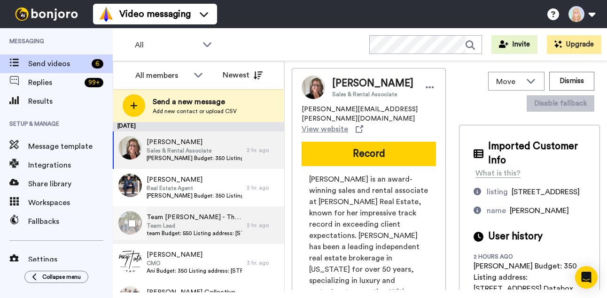
scroll to position [64, 0]
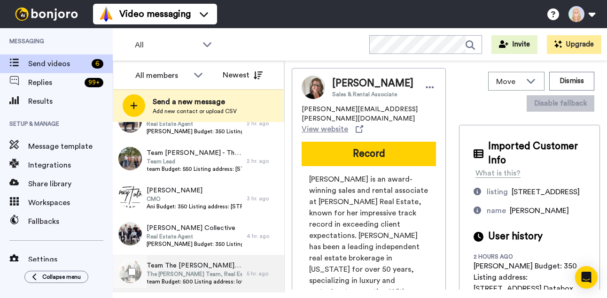
click at [212, 271] on span "The [PERSON_NAME] Team, Real Estate Agents" at bounding box center [194, 275] width 95 height 8
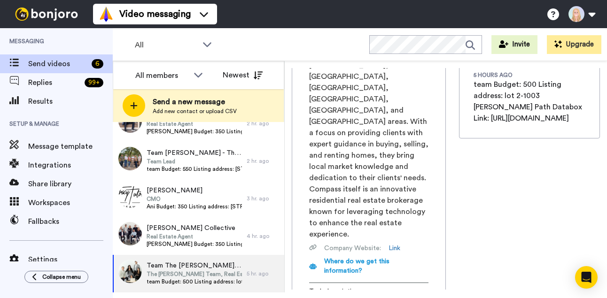
scroll to position [0, 128]
drag, startPoint x: 309, startPoint y: 230, endPoint x: 444, endPoint y: 231, distance: 135.3
copy span "[URL][DOMAIN_NAME]"
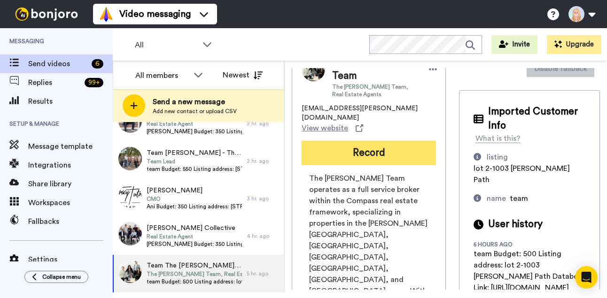
click at [302, 141] on button "Record" at bounding box center [369, 153] width 134 height 24
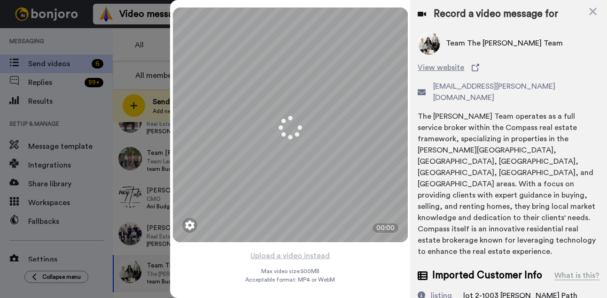
scroll to position [1, 0]
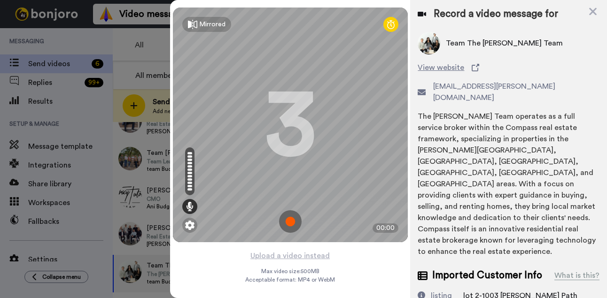
click at [292, 220] on img at bounding box center [290, 221] width 23 height 23
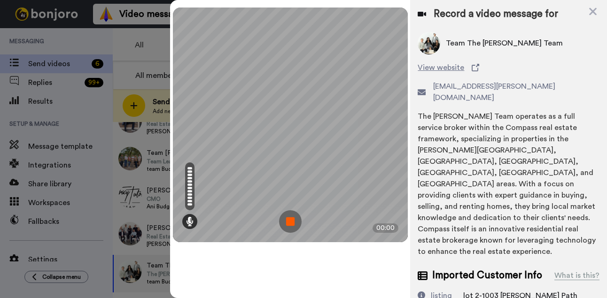
scroll to position [0, 0]
click at [292, 221] on img at bounding box center [290, 221] width 23 height 23
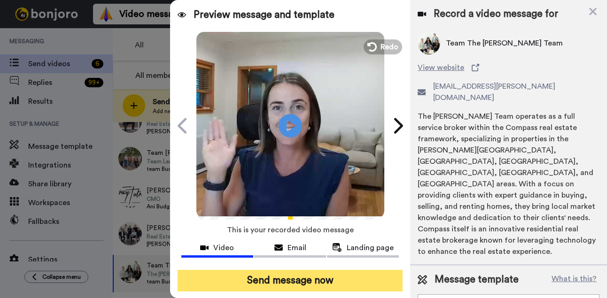
click at [303, 280] on button "Send message now" at bounding box center [291, 281] width 226 height 22
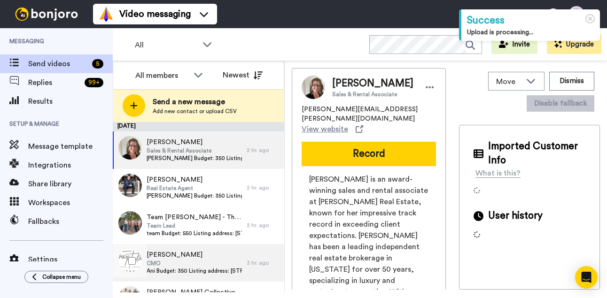
scroll to position [27, 0]
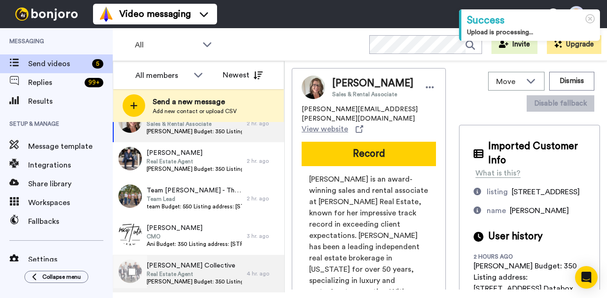
click at [205, 284] on span "Tara Budget: 350 Listing address: 31272 Ceanothus Dr Databox Link: https://app.…" at bounding box center [194, 282] width 95 height 8
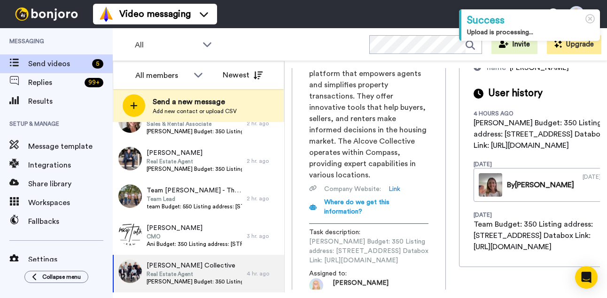
scroll to position [0, 136]
drag, startPoint x: 310, startPoint y: 232, endPoint x: 442, endPoint y: 228, distance: 132.1
click at [428, 237] on span "Tara Budget: 350 Listing address: 31272 Ceanothus Dr Databox Link: https://app.…" at bounding box center [368, 251] width 119 height 28
copy span "https://app.databox.com/datawall/353ea8b20a4ea4050228b3f839c7fc7b5594bd86894db05"
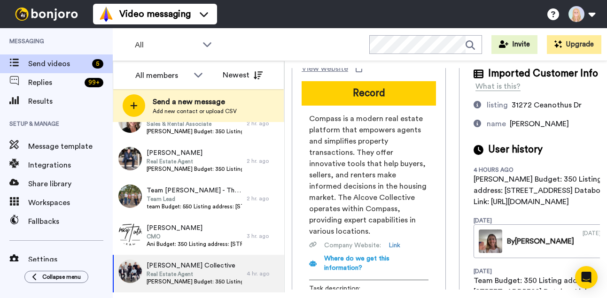
scroll to position [0, 0]
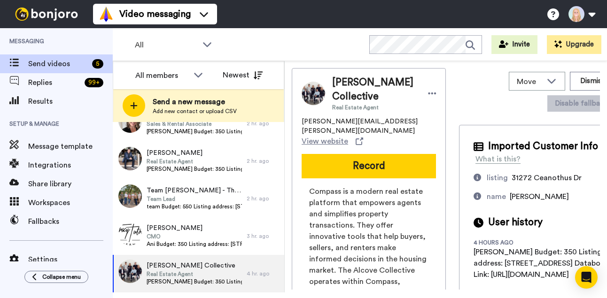
click at [302, 159] on button "Record" at bounding box center [369, 166] width 134 height 24
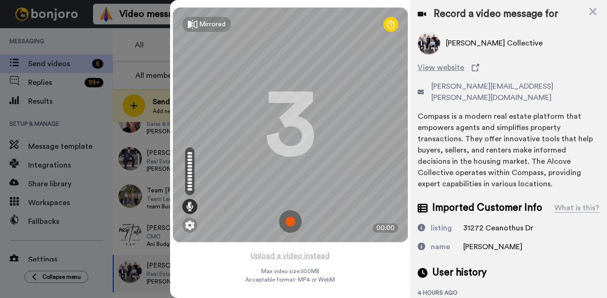
click at [291, 218] on img at bounding box center [290, 221] width 23 height 23
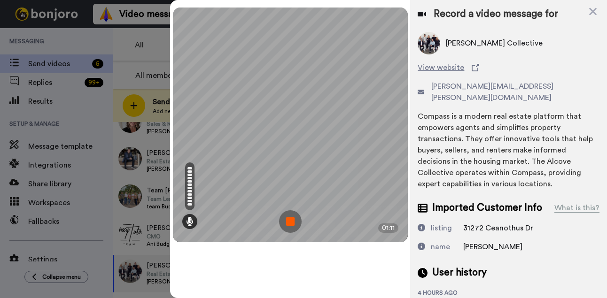
click at [290, 220] on img at bounding box center [290, 221] width 23 height 23
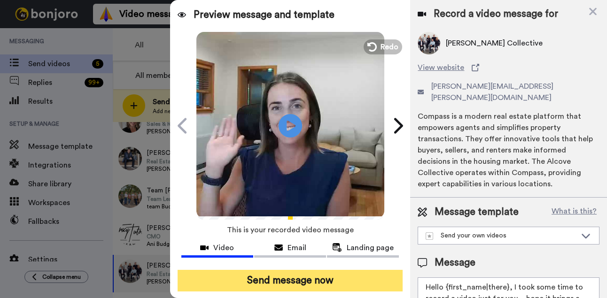
drag, startPoint x: 321, startPoint y: 283, endPoint x: 330, endPoint y: 286, distance: 9.4
click at [322, 283] on button "Send message now" at bounding box center [291, 281] width 226 height 22
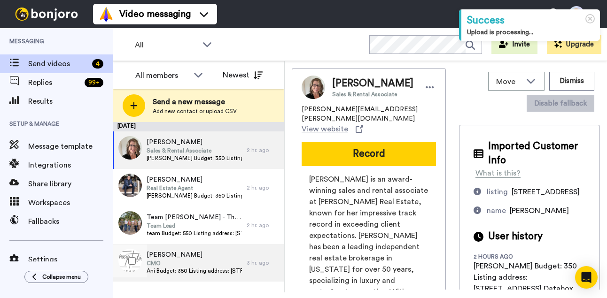
click at [204, 258] on span "[PERSON_NAME]" at bounding box center [194, 254] width 95 height 9
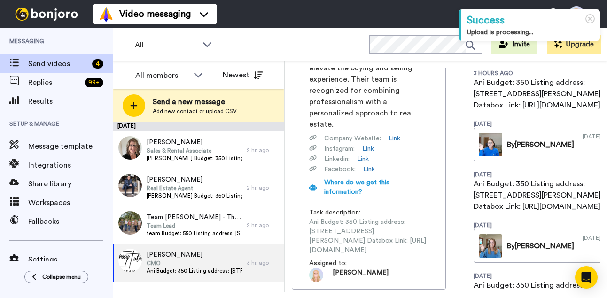
scroll to position [0, 126]
drag, startPoint x: 309, startPoint y: 210, endPoint x: 447, endPoint y: 215, distance: 138.2
click at [447, 215] on div "[PERSON_NAME] CMO [EMAIL_ADDRESS][DOMAIN_NAME] View website Record [PERSON_NAME…" at bounding box center [446, 179] width 308 height 222
copy span "[URL][DOMAIN_NAME]"
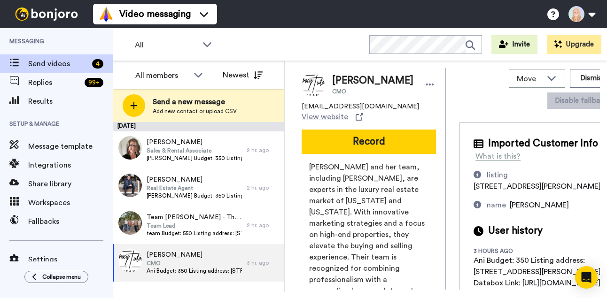
scroll to position [0, 0]
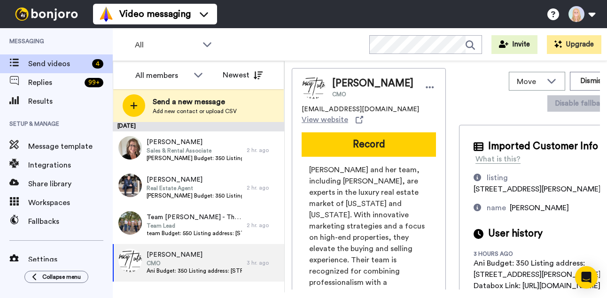
click at [302, 132] on button "Record" at bounding box center [369, 144] width 134 height 24
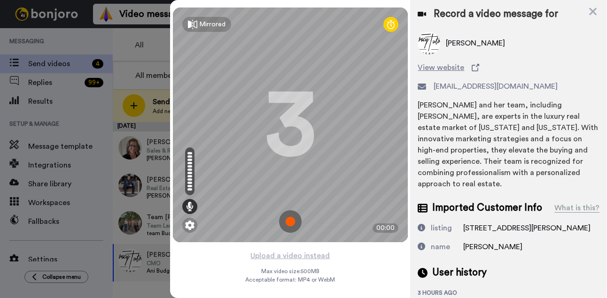
click at [292, 223] on img at bounding box center [290, 221] width 23 height 23
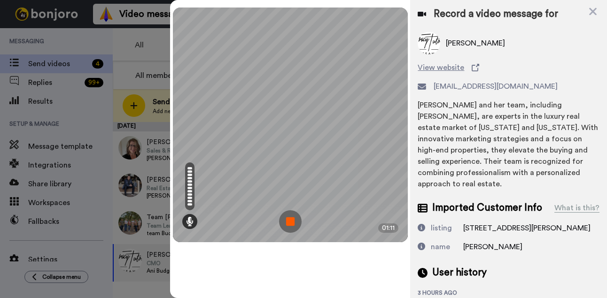
click at [289, 226] on img at bounding box center [290, 221] width 23 height 23
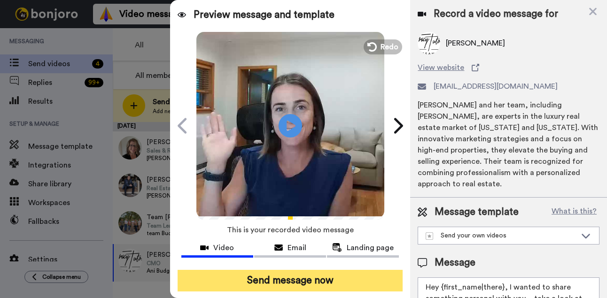
click at [294, 280] on button "Send message now" at bounding box center [291, 281] width 226 height 22
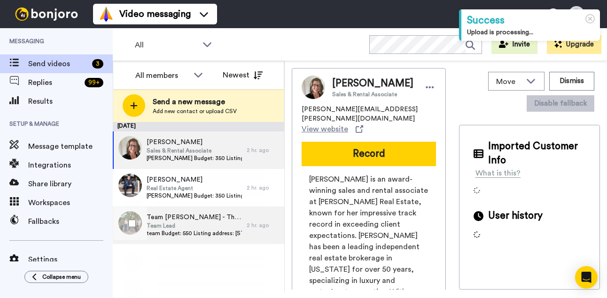
click at [196, 226] on span "Team Lead" at bounding box center [194, 226] width 95 height 8
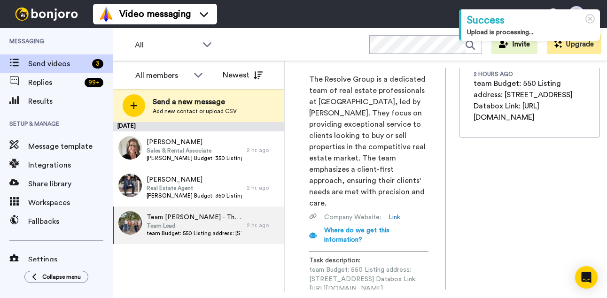
scroll to position [0, 125]
drag, startPoint x: 309, startPoint y: 231, endPoint x: 448, endPoint y: 233, distance: 139.1
click at [428, 265] on span "team Budget: 550 Listing address: 480 Quail Ridge Rd. Databox Link: https://app…" at bounding box center [368, 279] width 119 height 28
copy span "https://app.databox.com/datawall/35c1a53390fb2214c2532418158f6be825ba346894fa08"
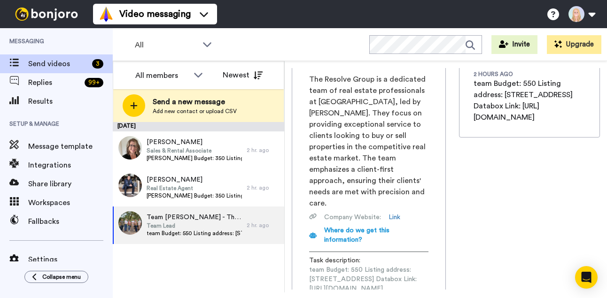
scroll to position [31, 0]
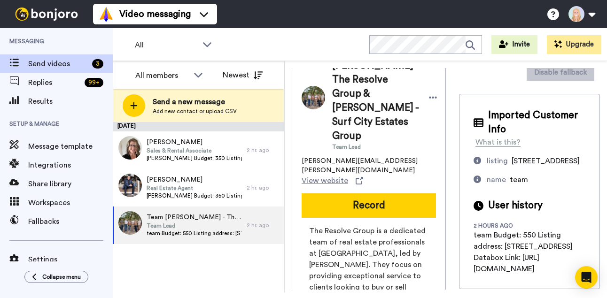
click at [302, 194] on button "Record" at bounding box center [369, 206] width 134 height 24
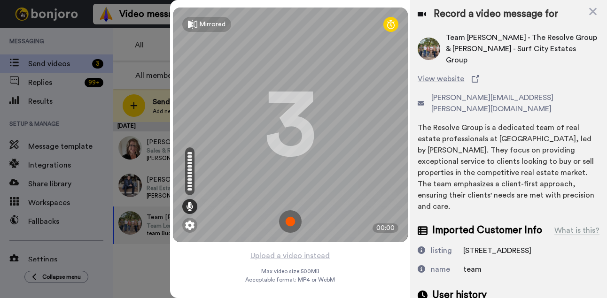
scroll to position [0, 0]
click at [288, 223] on img at bounding box center [290, 221] width 23 height 23
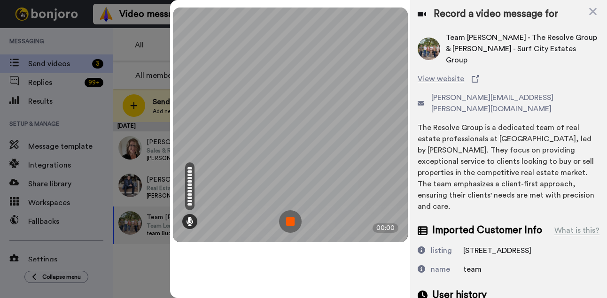
scroll to position [0, 0]
click at [289, 223] on img at bounding box center [290, 221] width 23 height 23
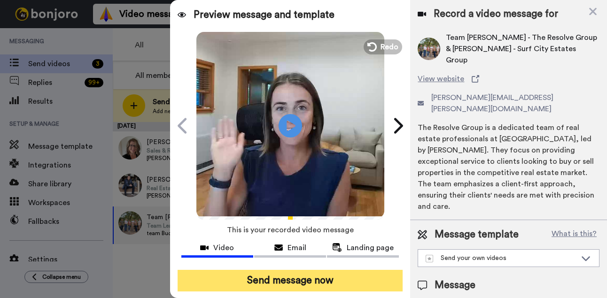
click at [298, 279] on button "Send message now" at bounding box center [291, 281] width 226 height 22
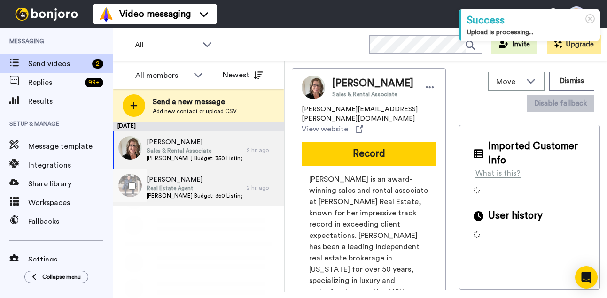
click at [193, 188] on span "Real Estate Agent" at bounding box center [194, 189] width 95 height 8
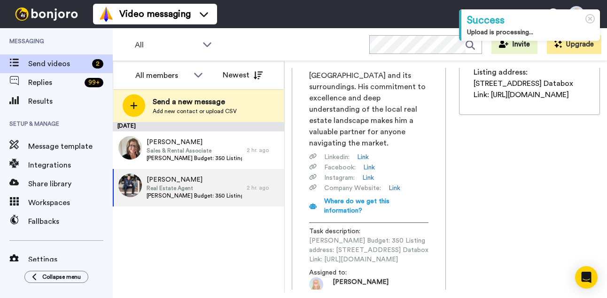
scroll to position [0, 127]
drag, startPoint x: 310, startPoint y: 231, endPoint x: 445, endPoint y: 231, distance: 135.3
click at [445, 231] on div "[PERSON_NAME] Real Estate Agent [PERSON_NAME][EMAIL_ADDRESS][DOMAIN_NAME] View …" at bounding box center [369, 81] width 154 height 436
copy span "[URL][DOMAIN_NAME]"
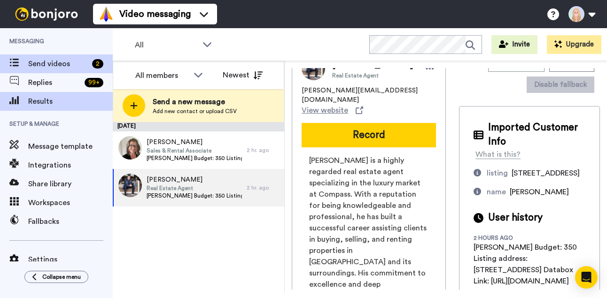
scroll to position [8, 0]
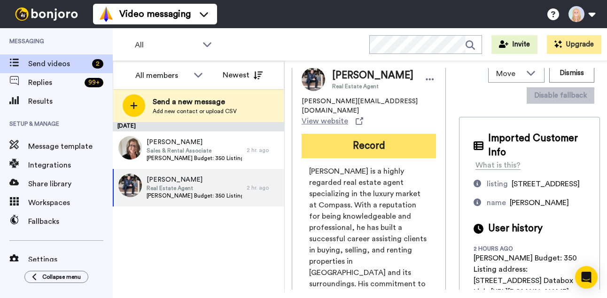
click at [302, 148] on button "Record" at bounding box center [369, 146] width 134 height 24
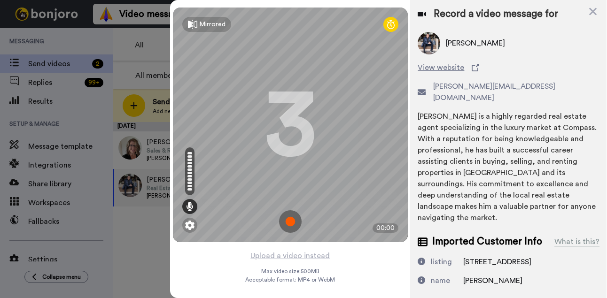
click at [289, 220] on img at bounding box center [290, 221] width 23 height 23
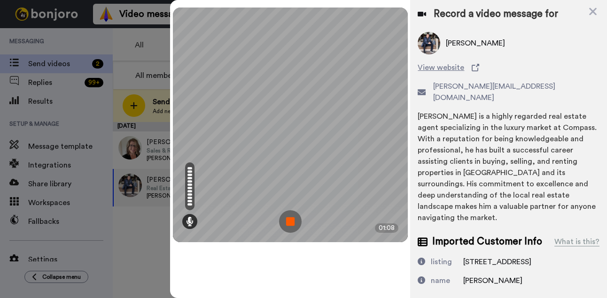
click at [289, 220] on img at bounding box center [290, 221] width 23 height 23
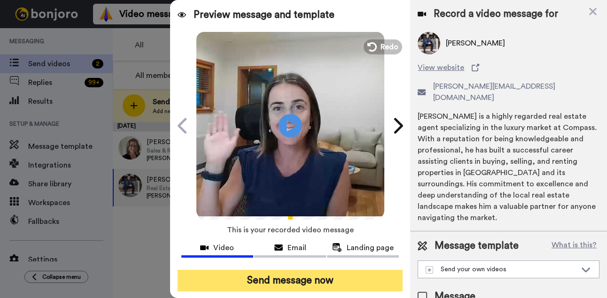
click at [312, 287] on button "Send message now" at bounding box center [291, 281] width 226 height 22
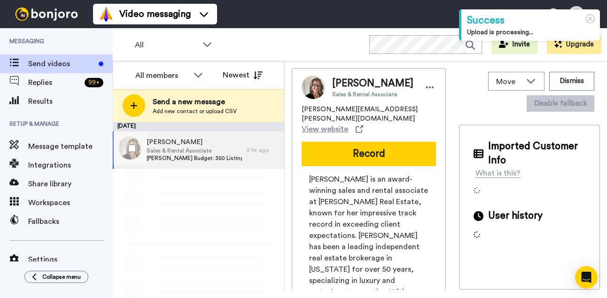
click at [189, 148] on span "Sales & Rental Associate" at bounding box center [194, 151] width 95 height 8
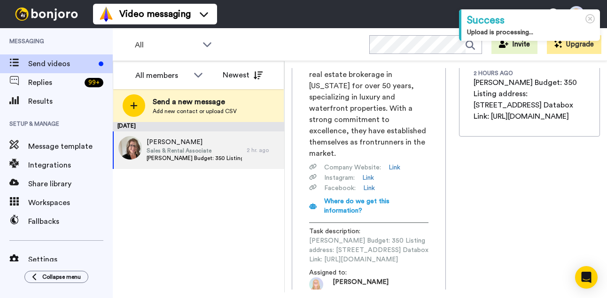
scroll to position [0, 130]
drag, startPoint x: 310, startPoint y: 231, endPoint x: 445, endPoint y: 233, distance: 135.3
click at [445, 233] on div "[PERSON_NAME] Sales & Rental Associate [PERSON_NAME][EMAIL_ADDRESS][PERSON_NAME…" at bounding box center [369, 91] width 154 height 415
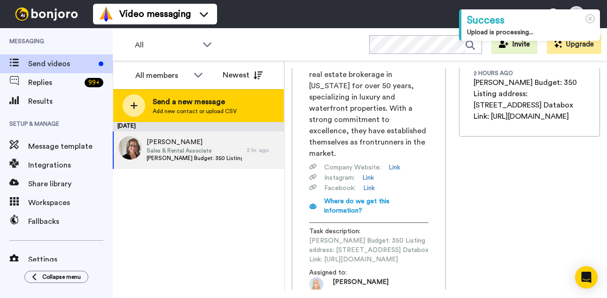
copy span "[URL][DOMAIN_NAME]"
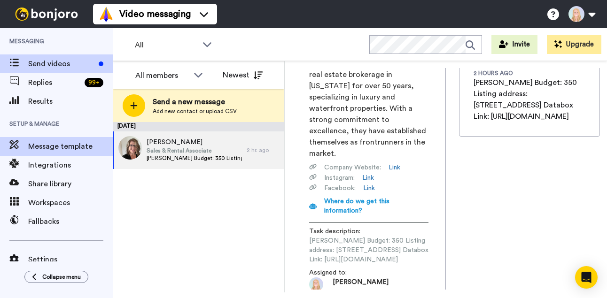
scroll to position [21, 0]
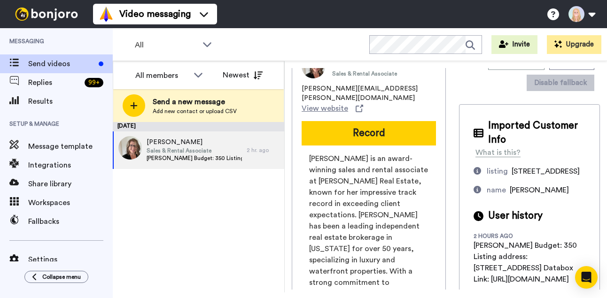
click at [302, 136] on button "Record" at bounding box center [369, 133] width 134 height 24
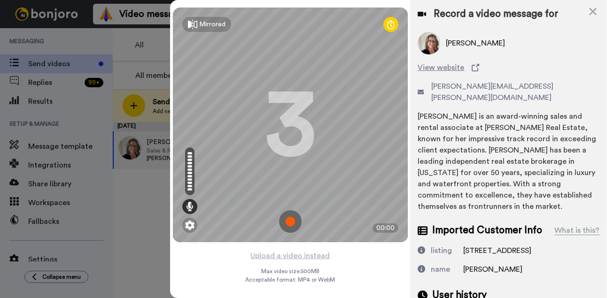
click at [289, 215] on img at bounding box center [290, 221] width 23 height 23
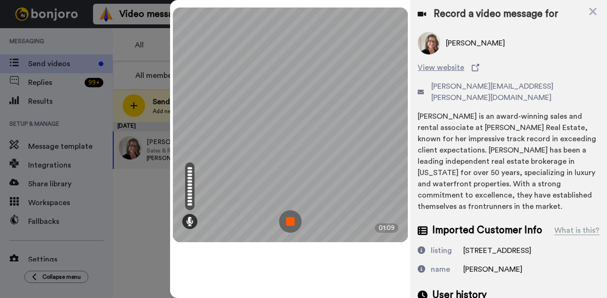
click at [289, 220] on img at bounding box center [290, 221] width 23 height 23
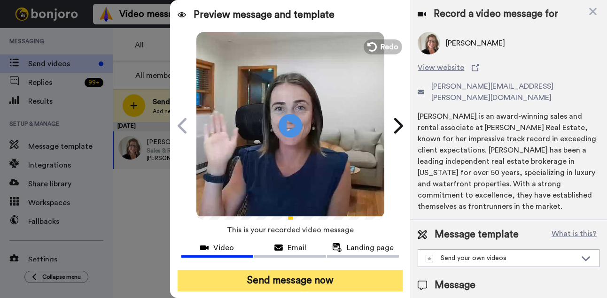
drag, startPoint x: 307, startPoint y: 279, endPoint x: 285, endPoint y: 274, distance: 22.5
click at [307, 279] on button "Send message now" at bounding box center [291, 281] width 226 height 22
